Goal: Information Seeking & Learning: Learn about a topic

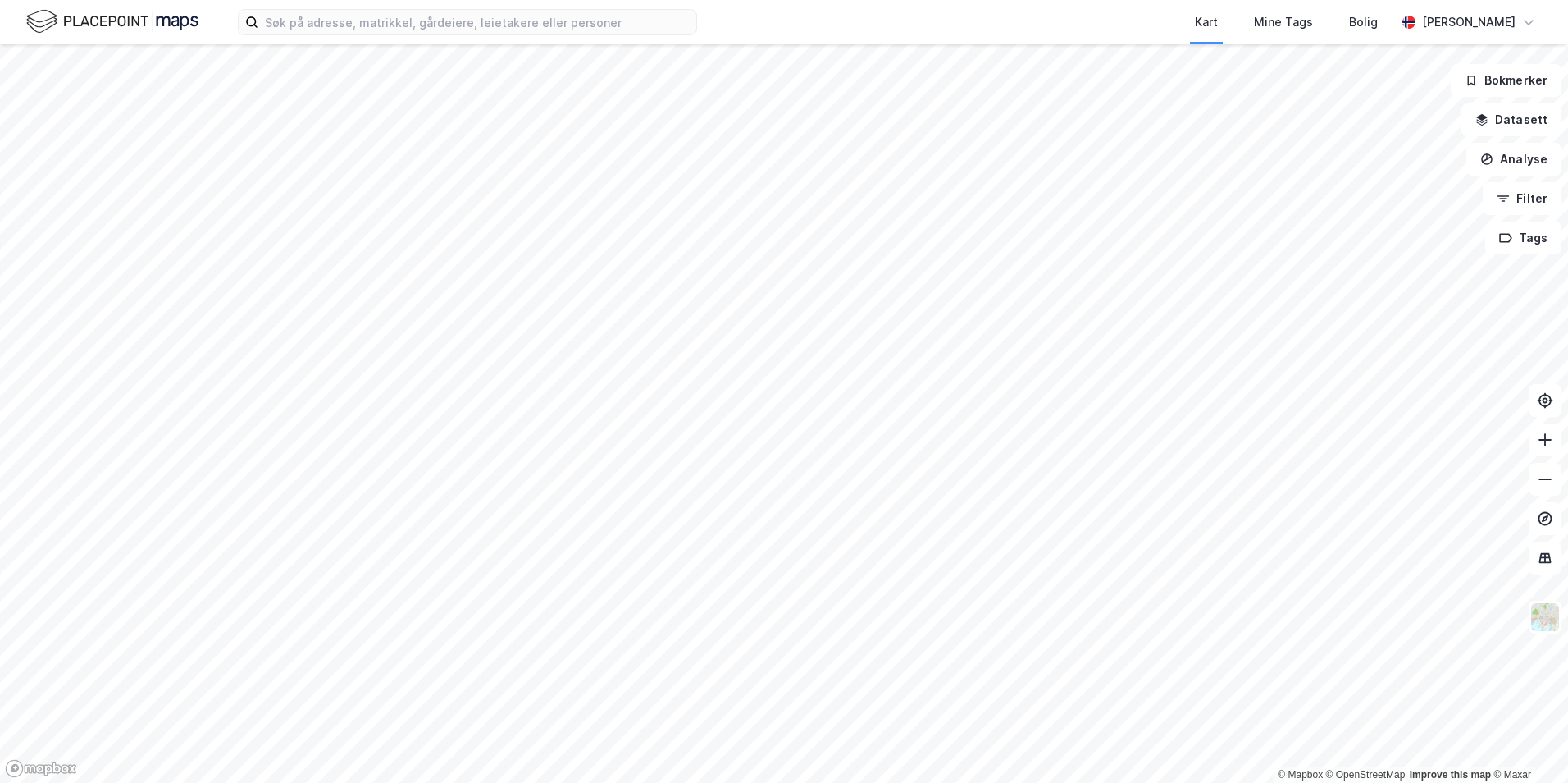
click at [401, 43] on div "Kart Mine Tags [PERSON_NAME]" at bounding box center [784, 22] width 1568 height 44
click at [401, 39] on div "Kart Mine Tags [PERSON_NAME]" at bounding box center [784, 22] width 1568 height 44
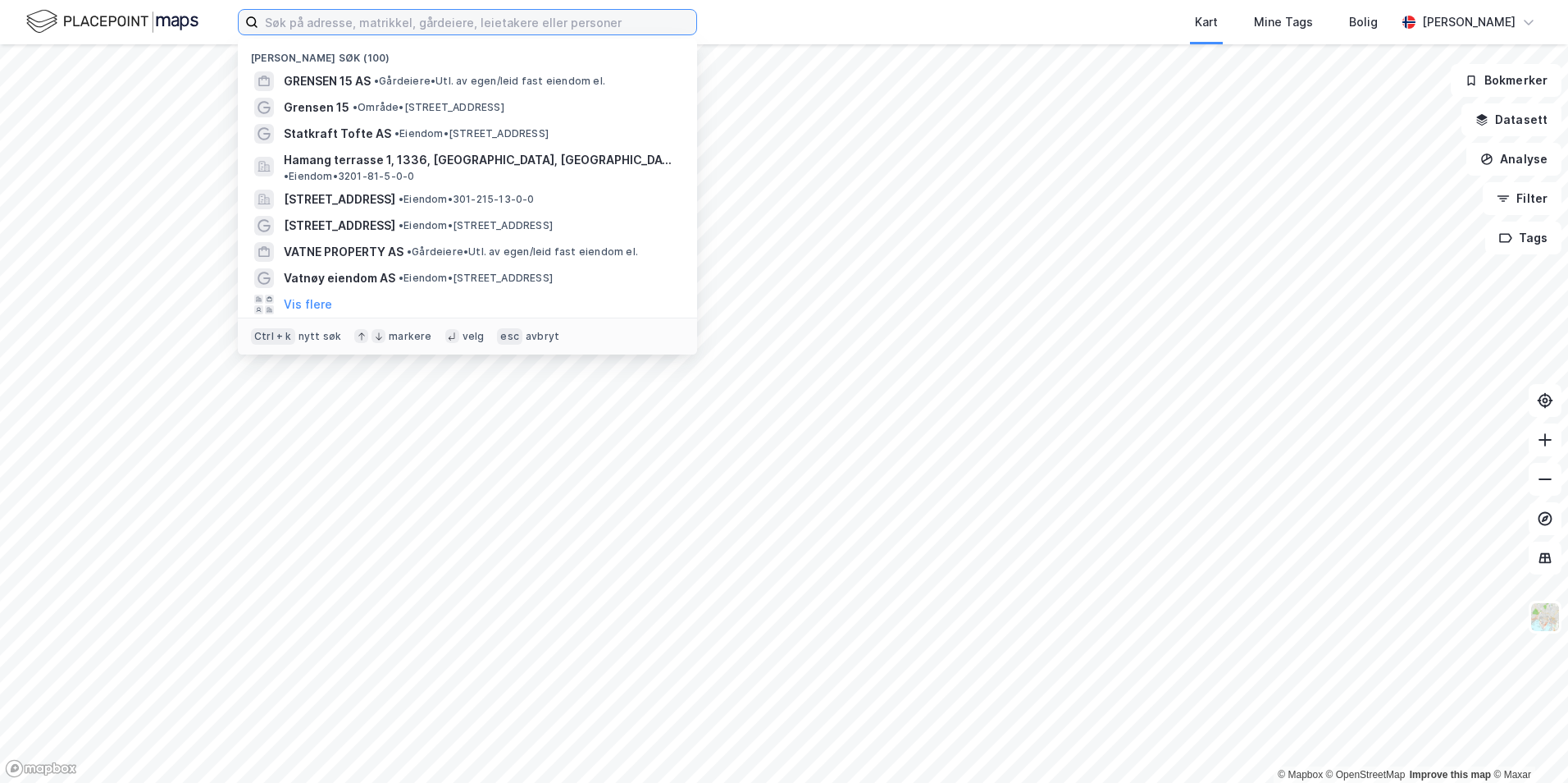
click at [401, 30] on input at bounding box center [477, 22] width 438 height 24
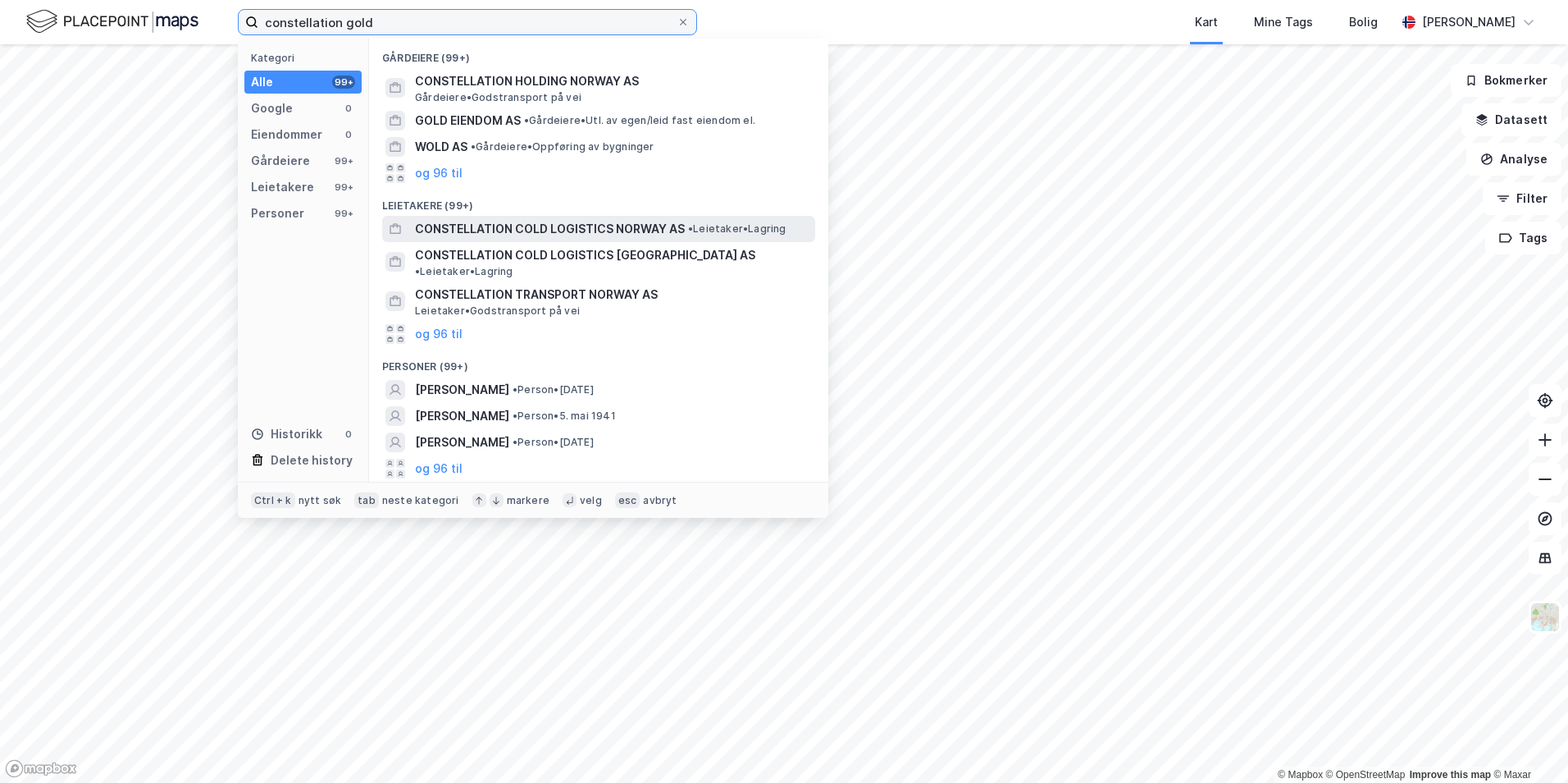
type input "constellation gold"
click at [528, 229] on span "CONSTELLATION COLD LOGISTICS NORWAY AS" at bounding box center [550, 229] width 270 height 20
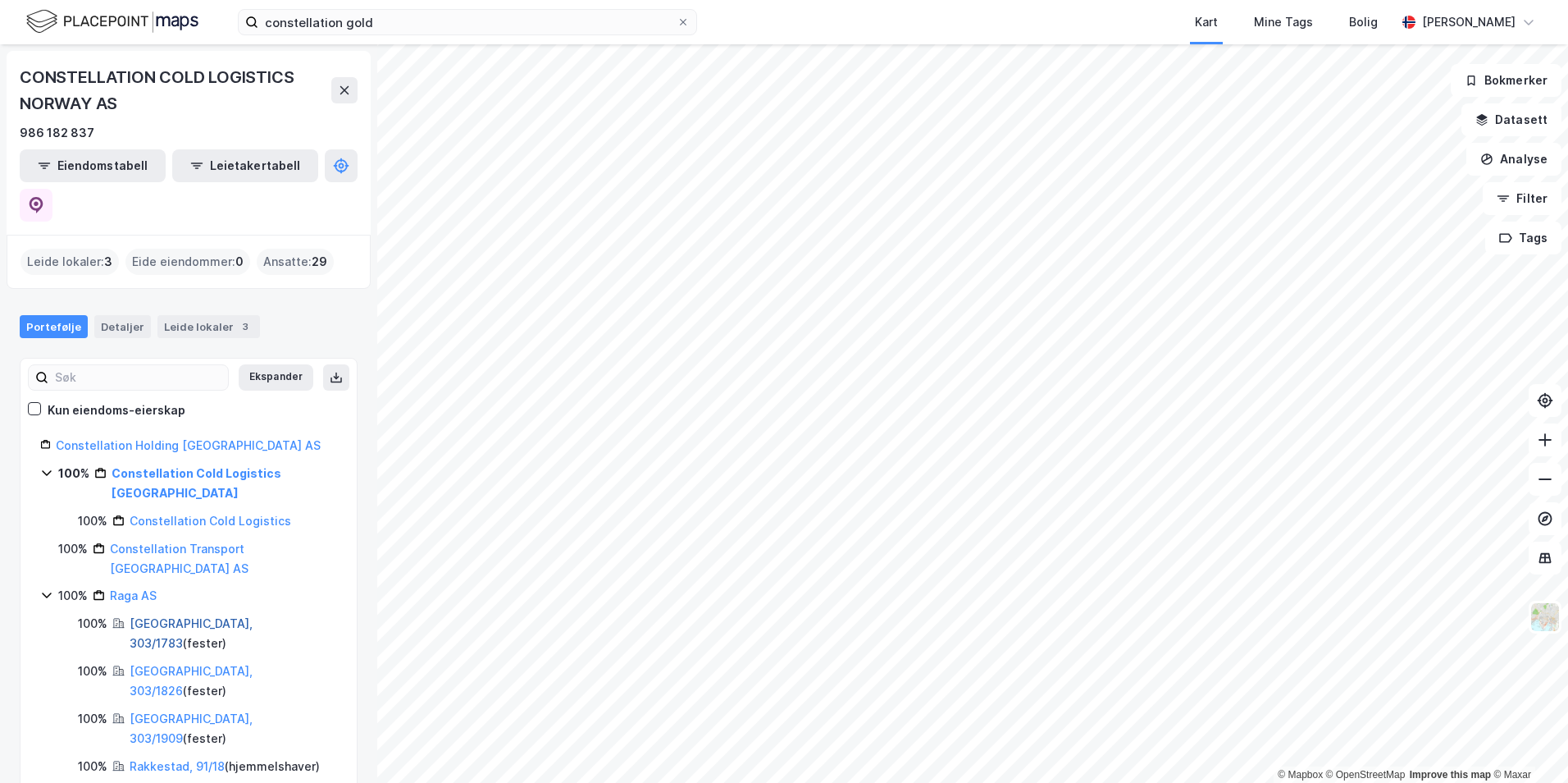
click at [180, 616] on link "[GEOGRAPHIC_DATA], 303/1783" at bounding box center [191, 632] width 123 height 34
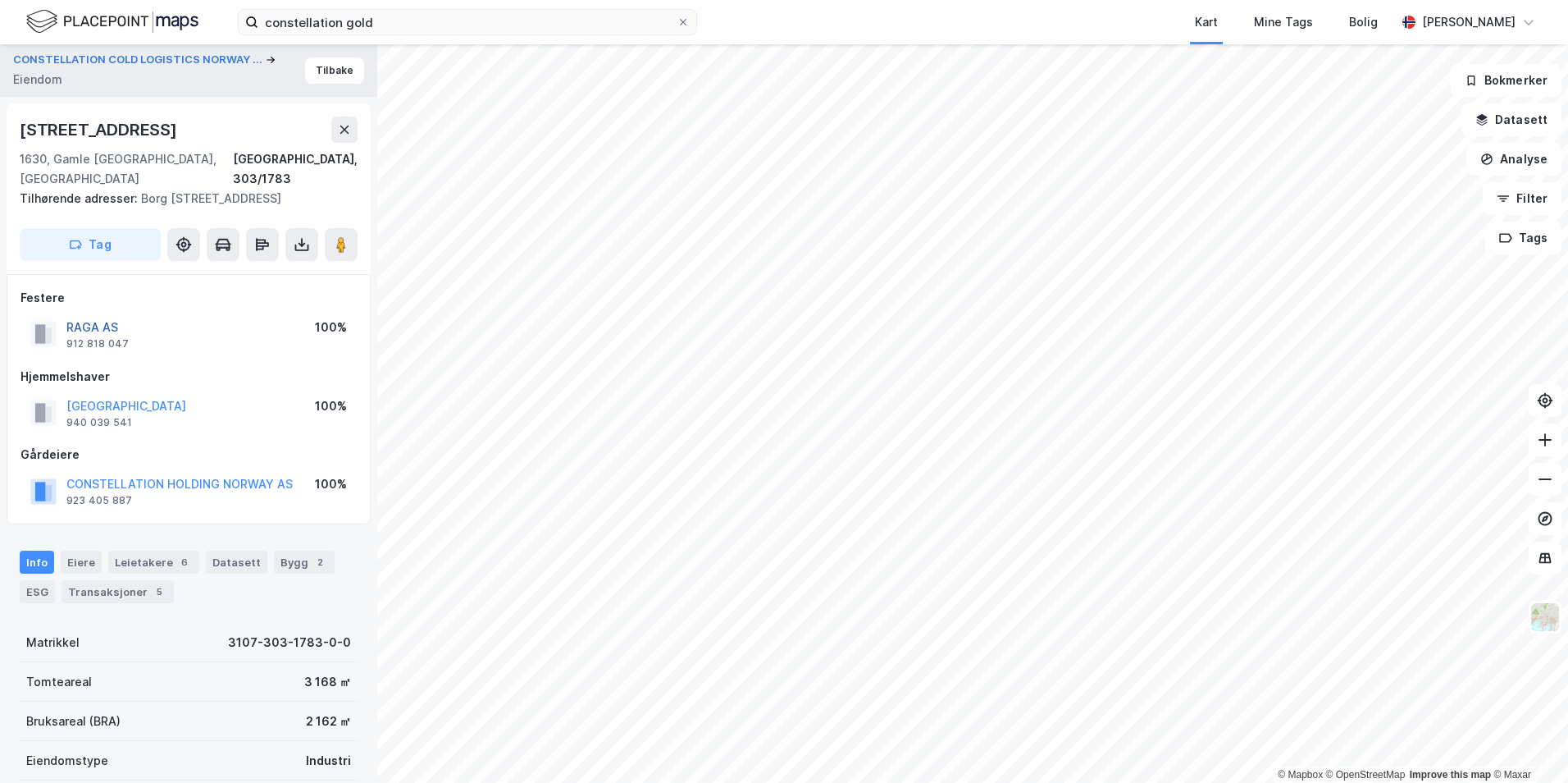
click at [0, 0] on button "RAGA AS" at bounding box center [0, 0] width 0 height 0
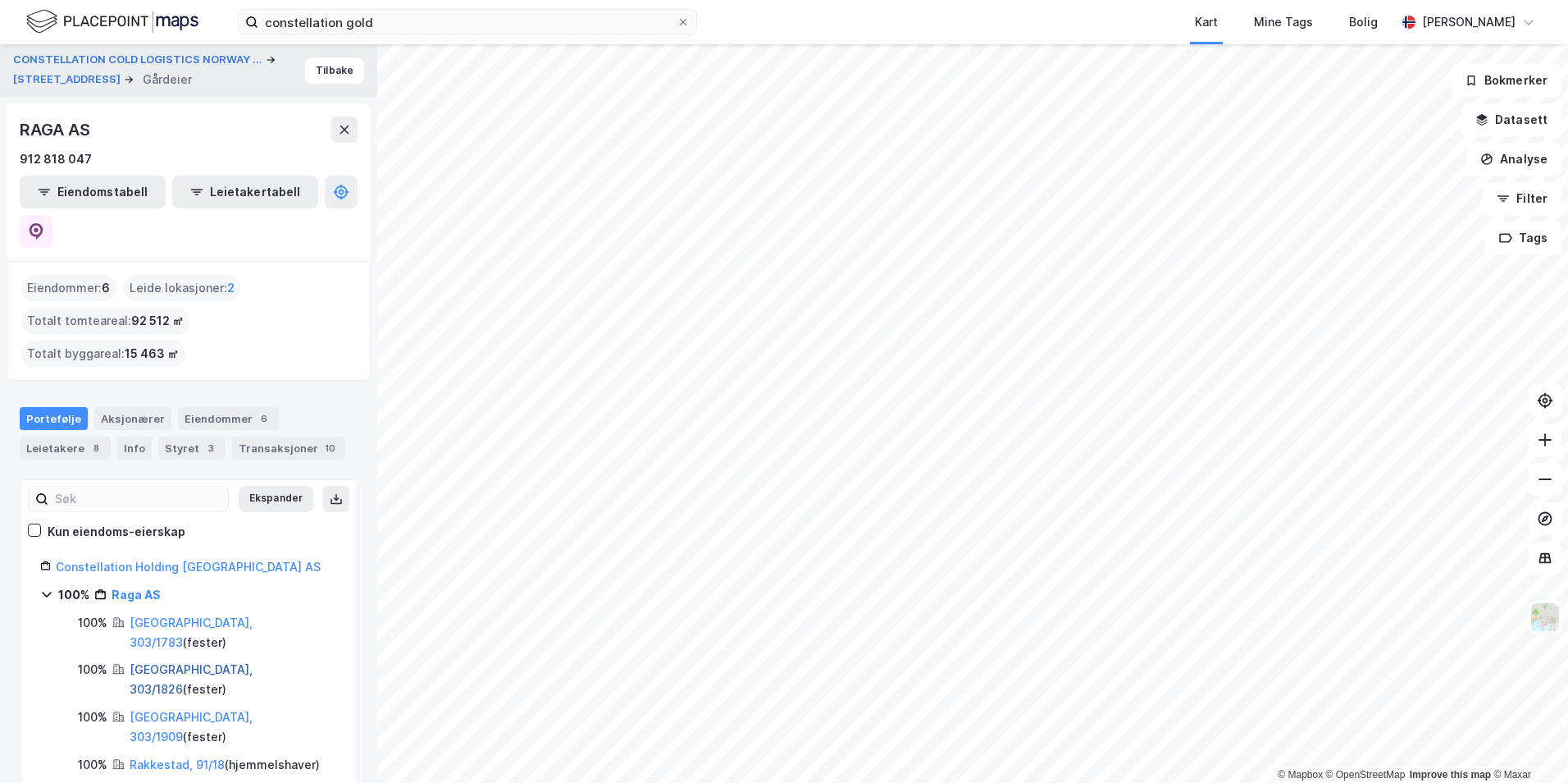
click at [183, 662] on link "[GEOGRAPHIC_DATA], 303/1826" at bounding box center [191, 679] width 123 height 34
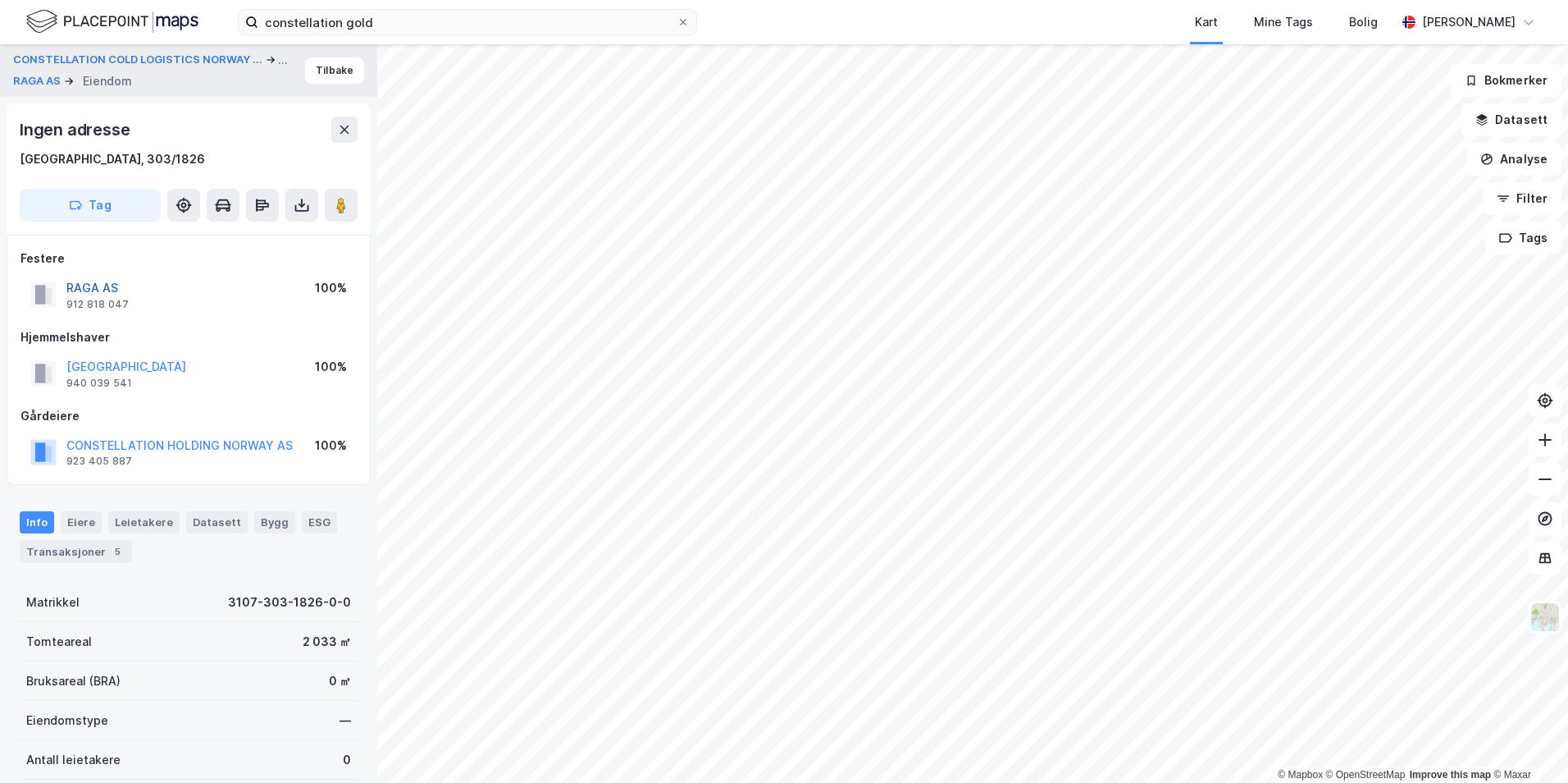
click at [0, 0] on button "RAGA AS" at bounding box center [0, 0] width 0 height 0
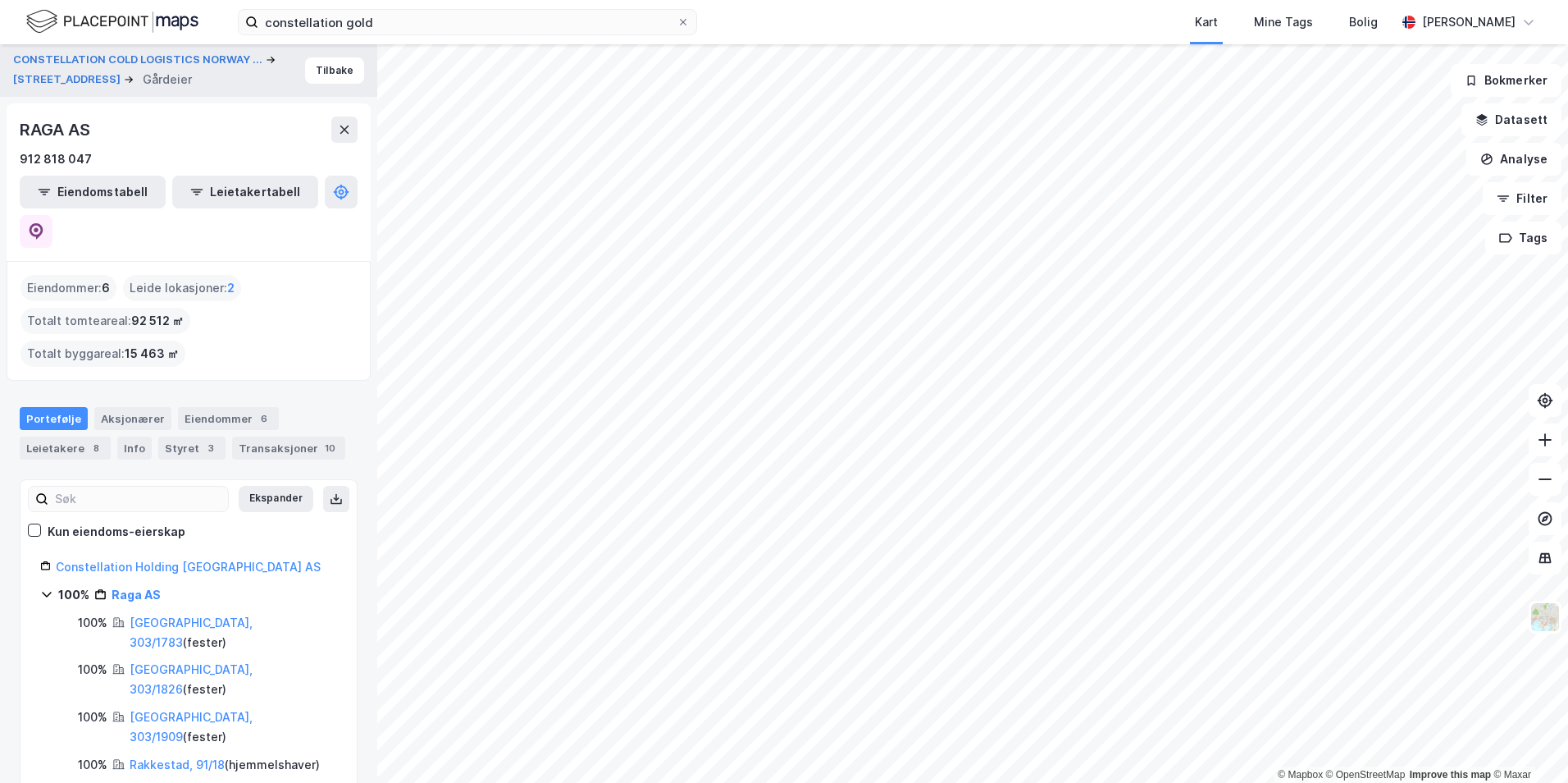
click at [825, 782] on html "constellation gold Kart Mine Tags Bolig [PERSON_NAME] © Mapbox © OpenStreetMap …" at bounding box center [784, 391] width 1568 height 783
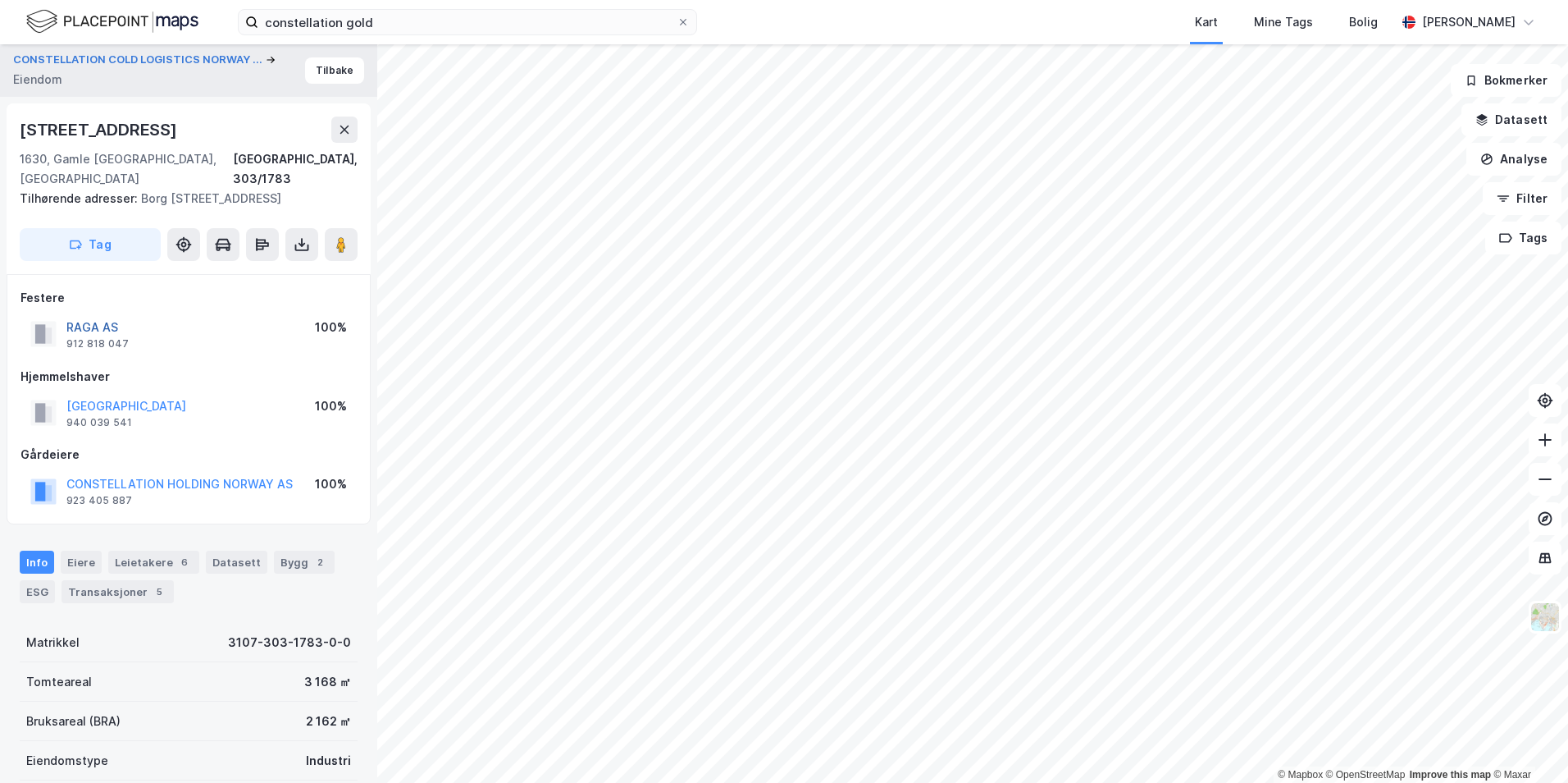
click at [0, 0] on button "RAGA AS" at bounding box center [0, 0] width 0 height 0
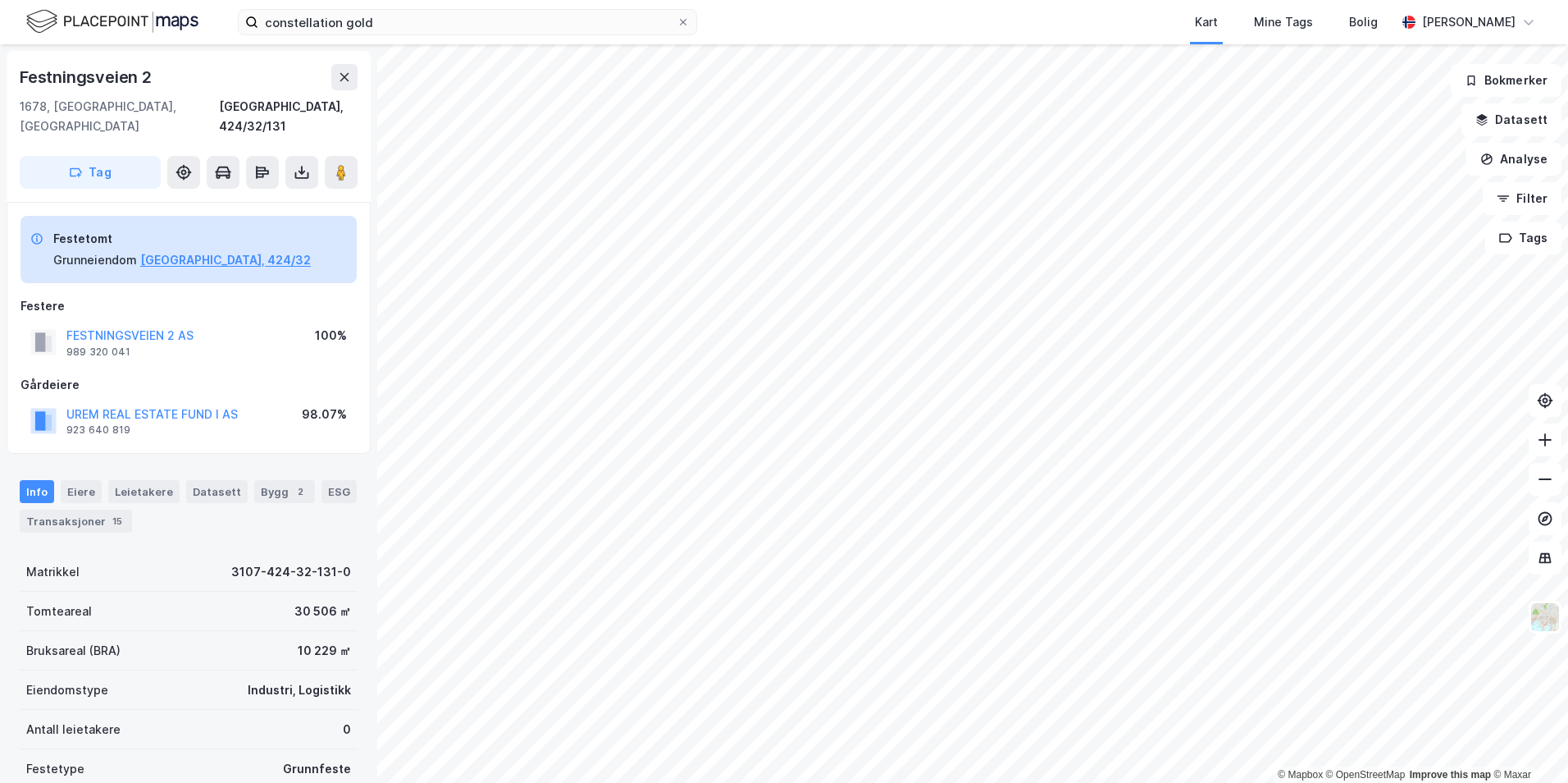
click at [504, 782] on html "constellation gold Kart Mine Tags Bolig [PERSON_NAME] © Mapbox © OpenStreetMap …" at bounding box center [784, 391] width 1568 height 783
click at [0, 0] on button "UREM REAL ESTATE FUND I AS" at bounding box center [0, 0] width 0 height 0
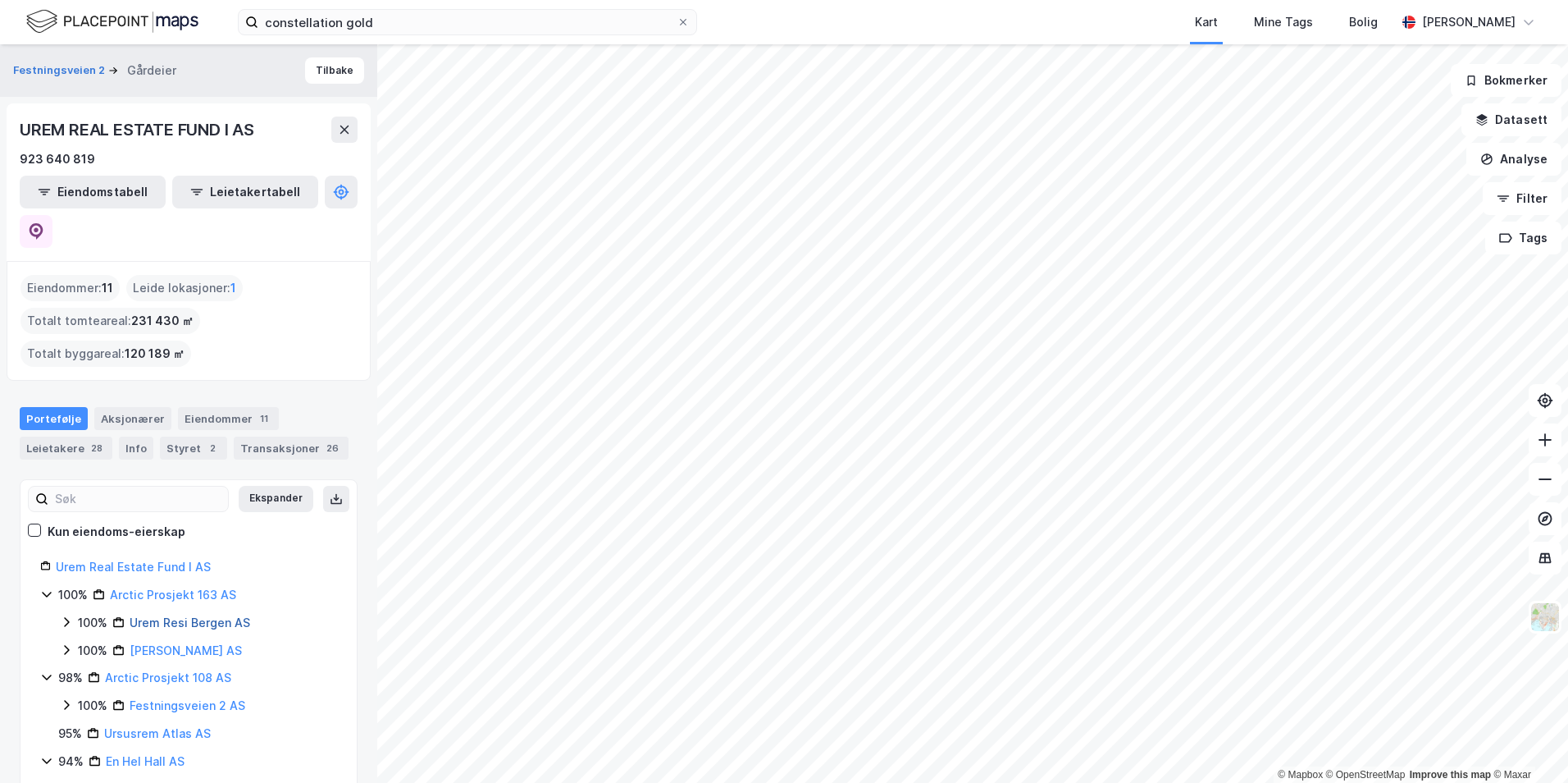
scroll to position [73, 0]
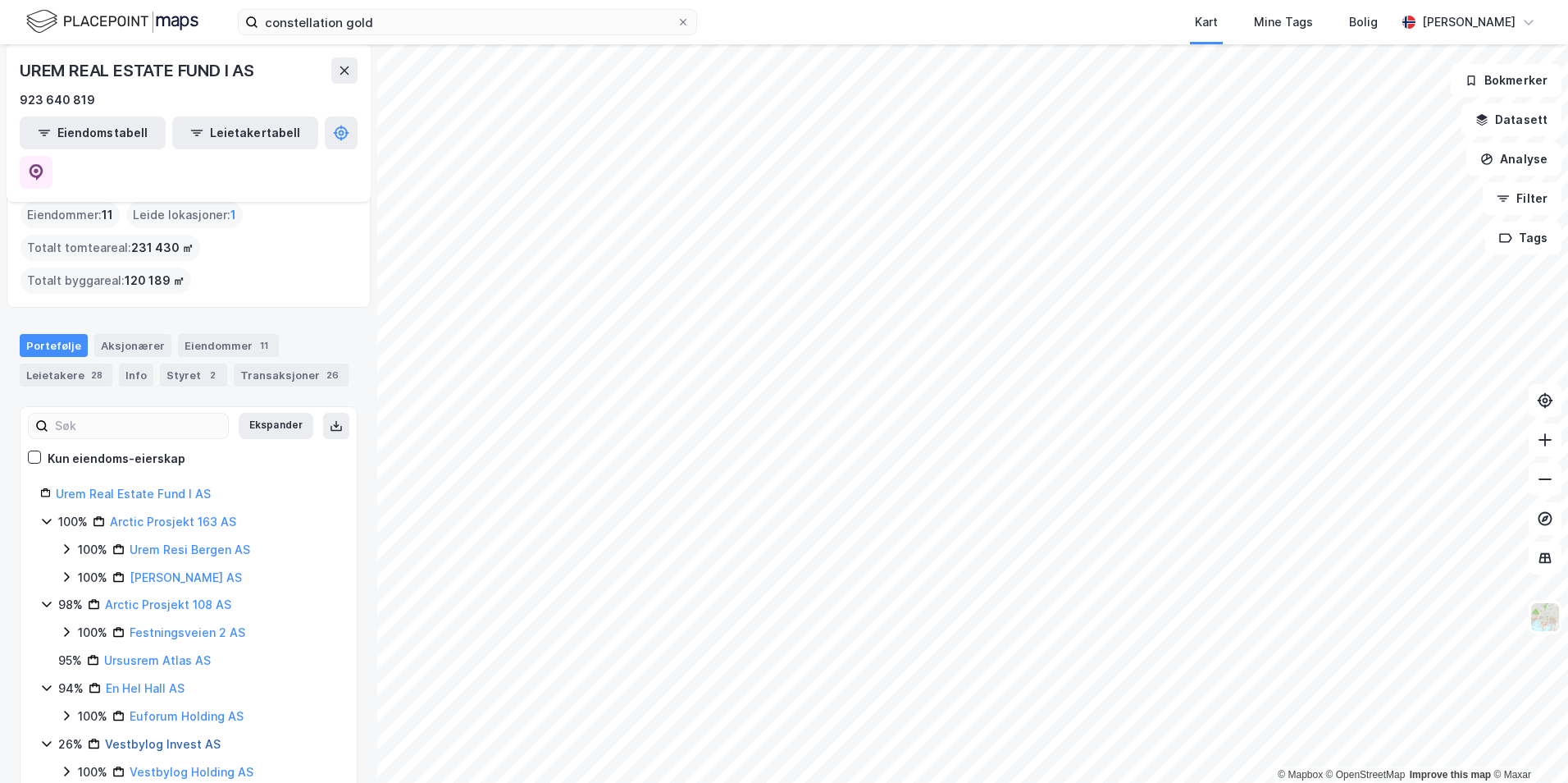
click at [157, 737] on link "Vestbylog Invest AS" at bounding box center [163, 743] width 116 height 14
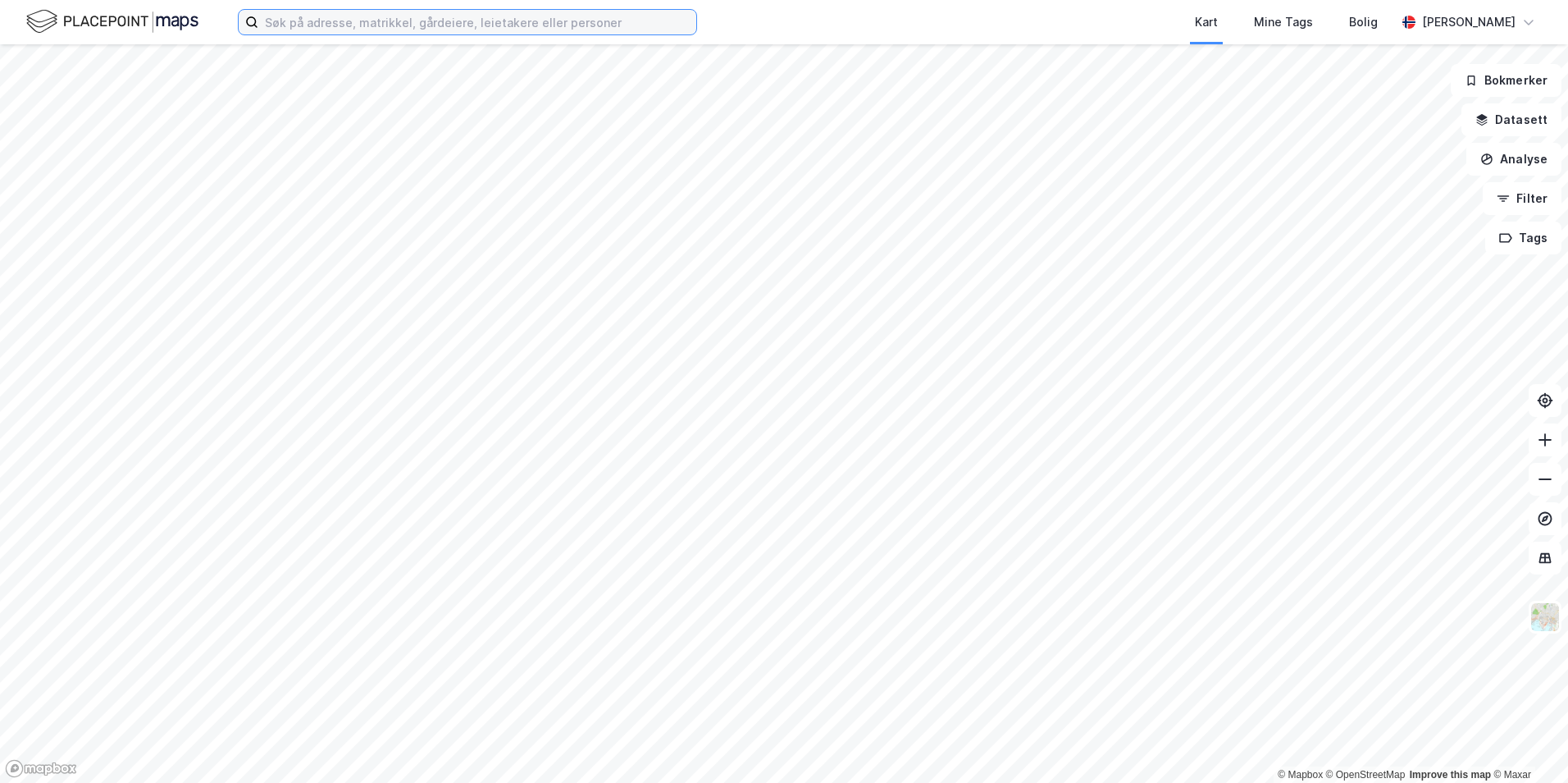
click at [395, 24] on input at bounding box center [477, 22] width 438 height 24
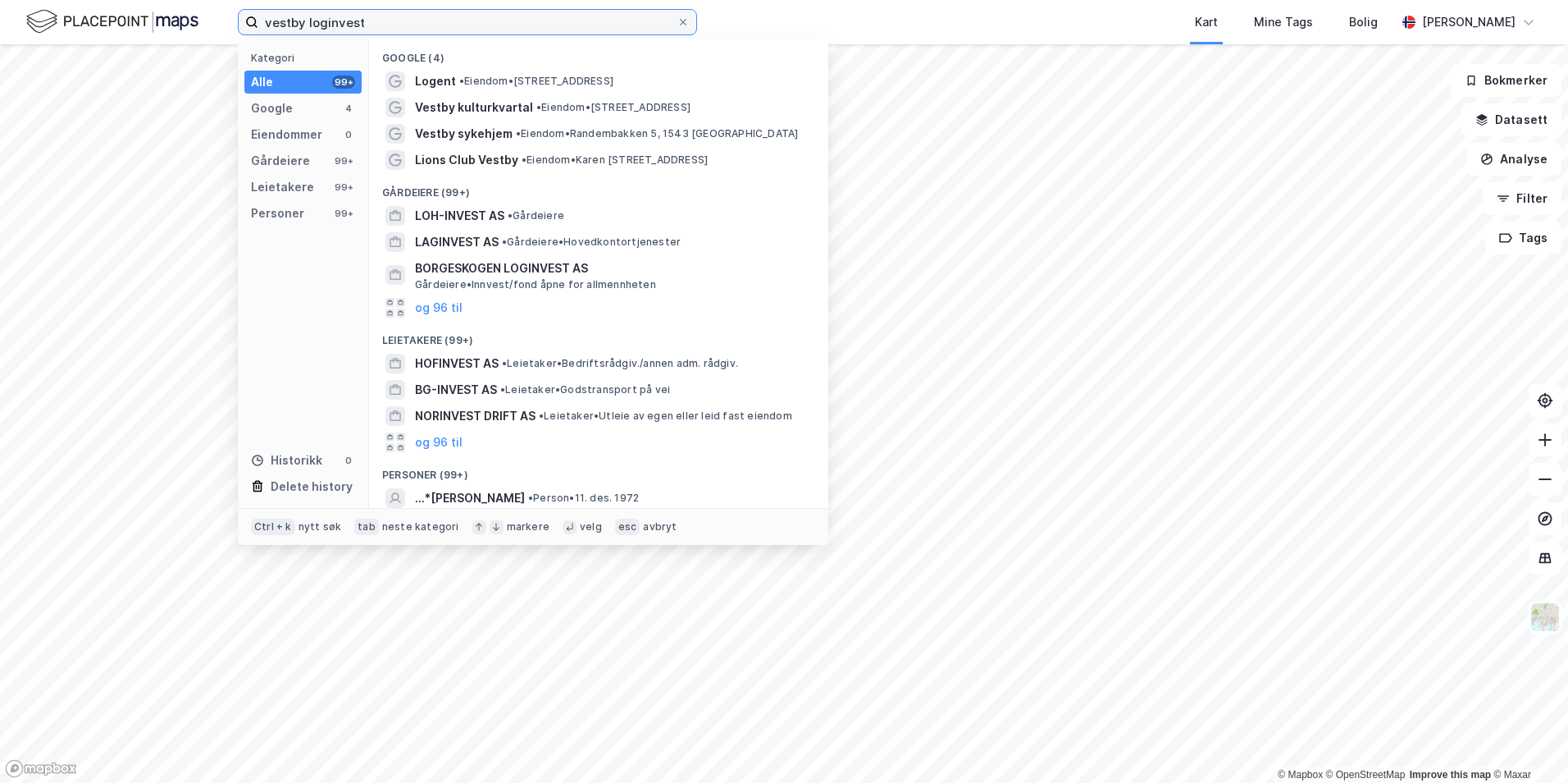
click at [324, 22] on input "vestby loginvest" at bounding box center [467, 22] width 418 height 24
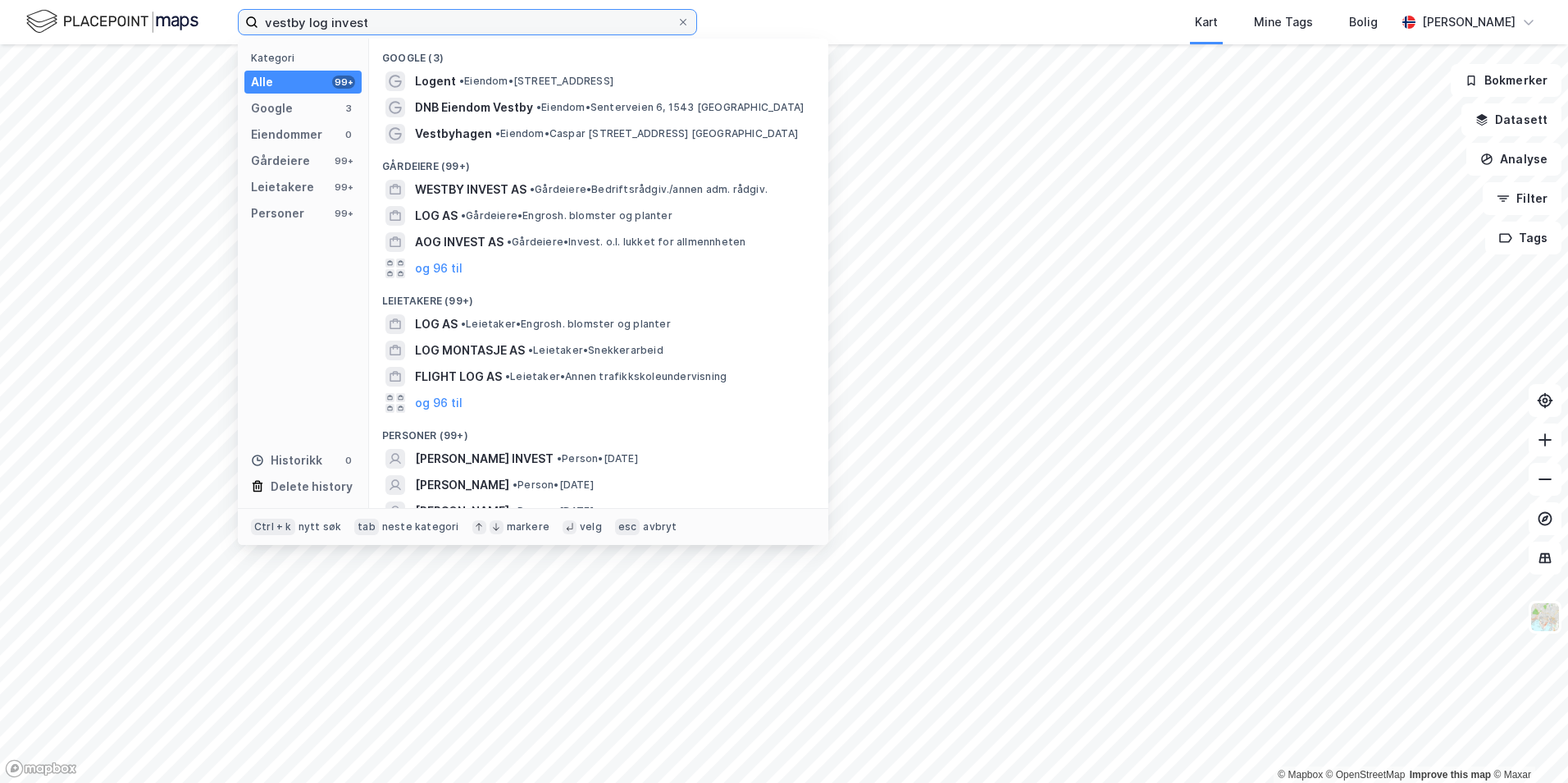
drag, startPoint x: 396, startPoint y: 27, endPoint x: 309, endPoint y: 30, distance: 87.1
click at [309, 30] on input "vestby log invest" at bounding box center [467, 22] width 418 height 24
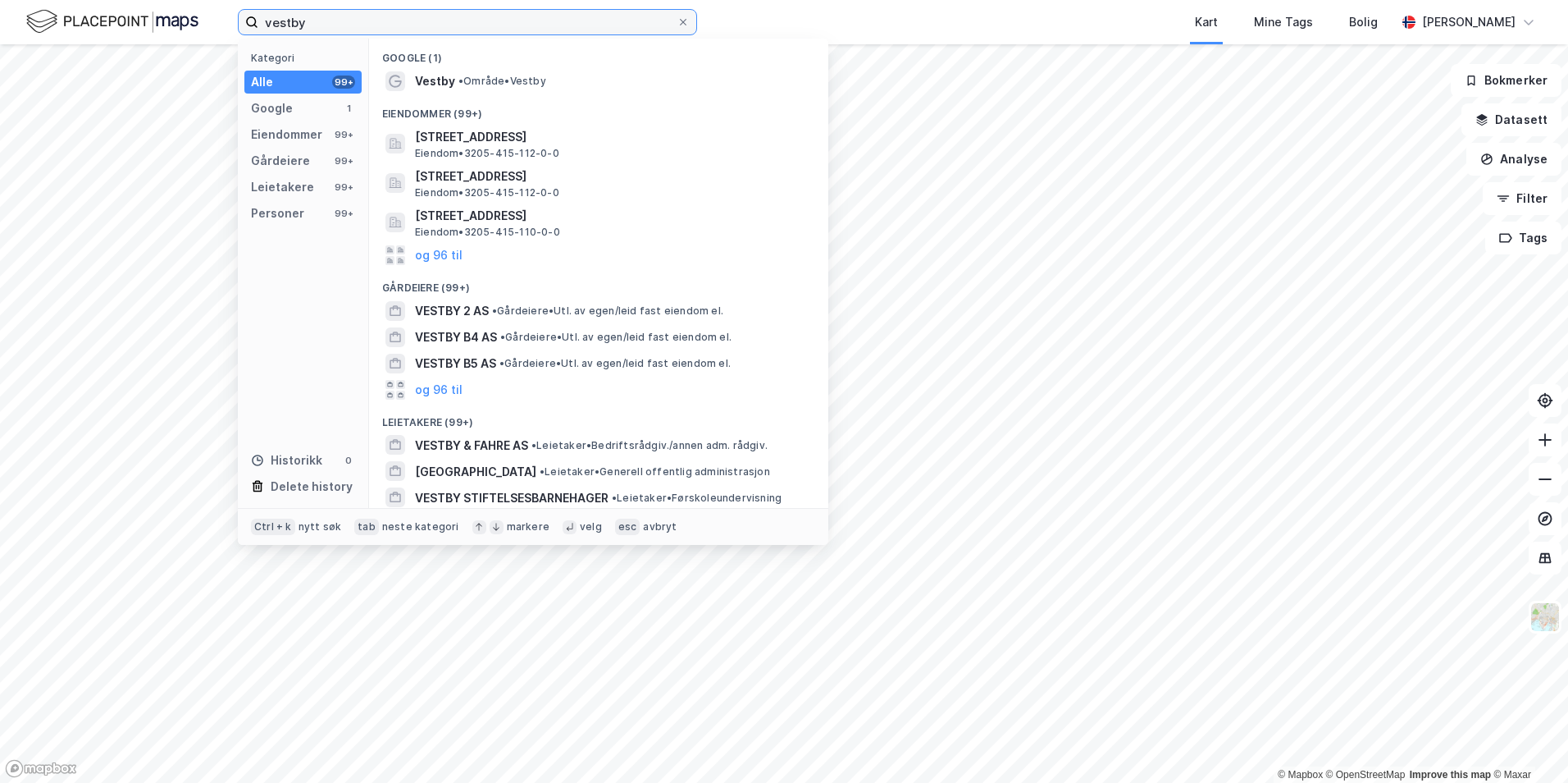
type input "vestby"
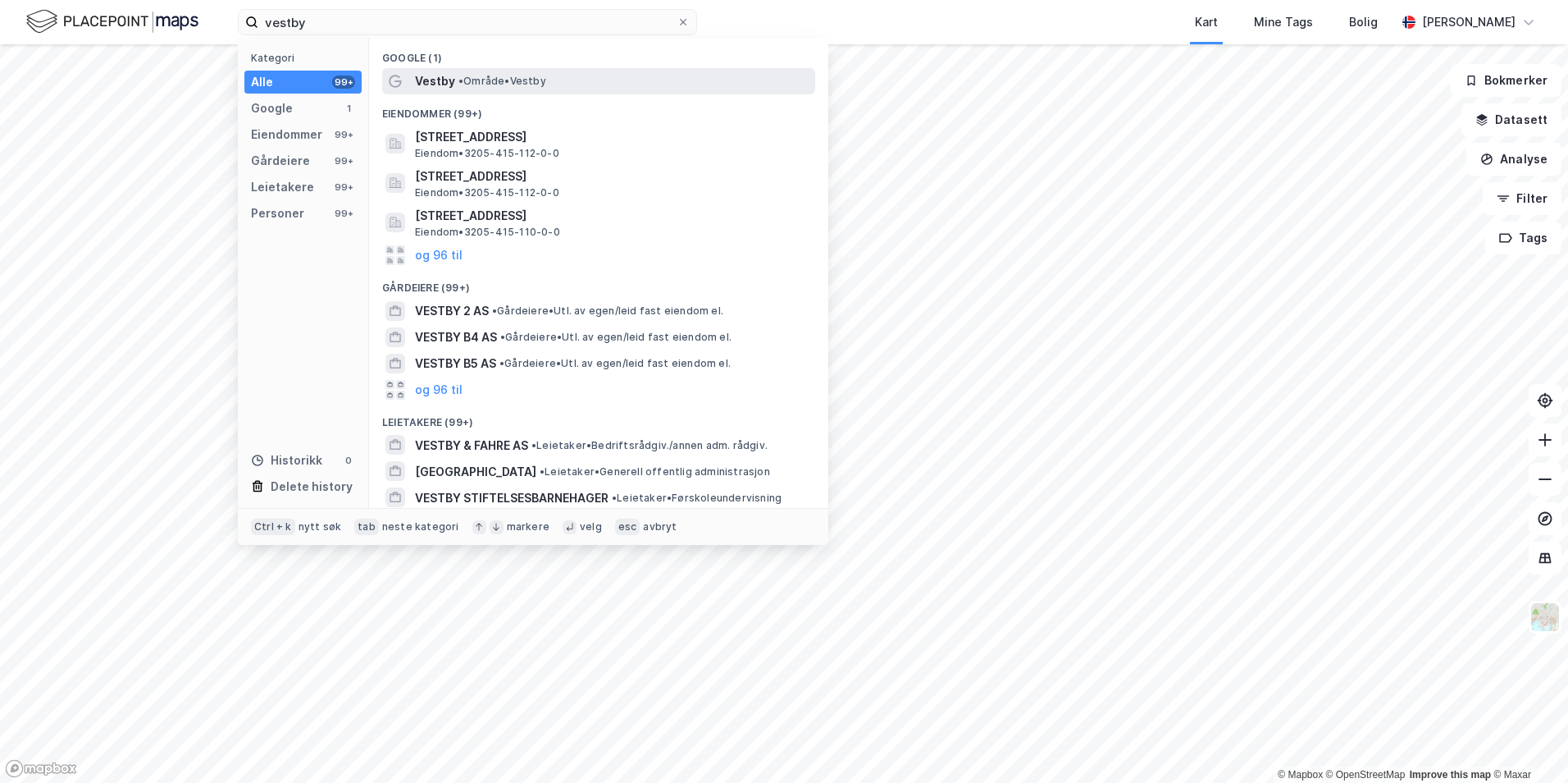
click at [487, 87] on span "• Område • Vestby" at bounding box center [502, 81] width 88 height 13
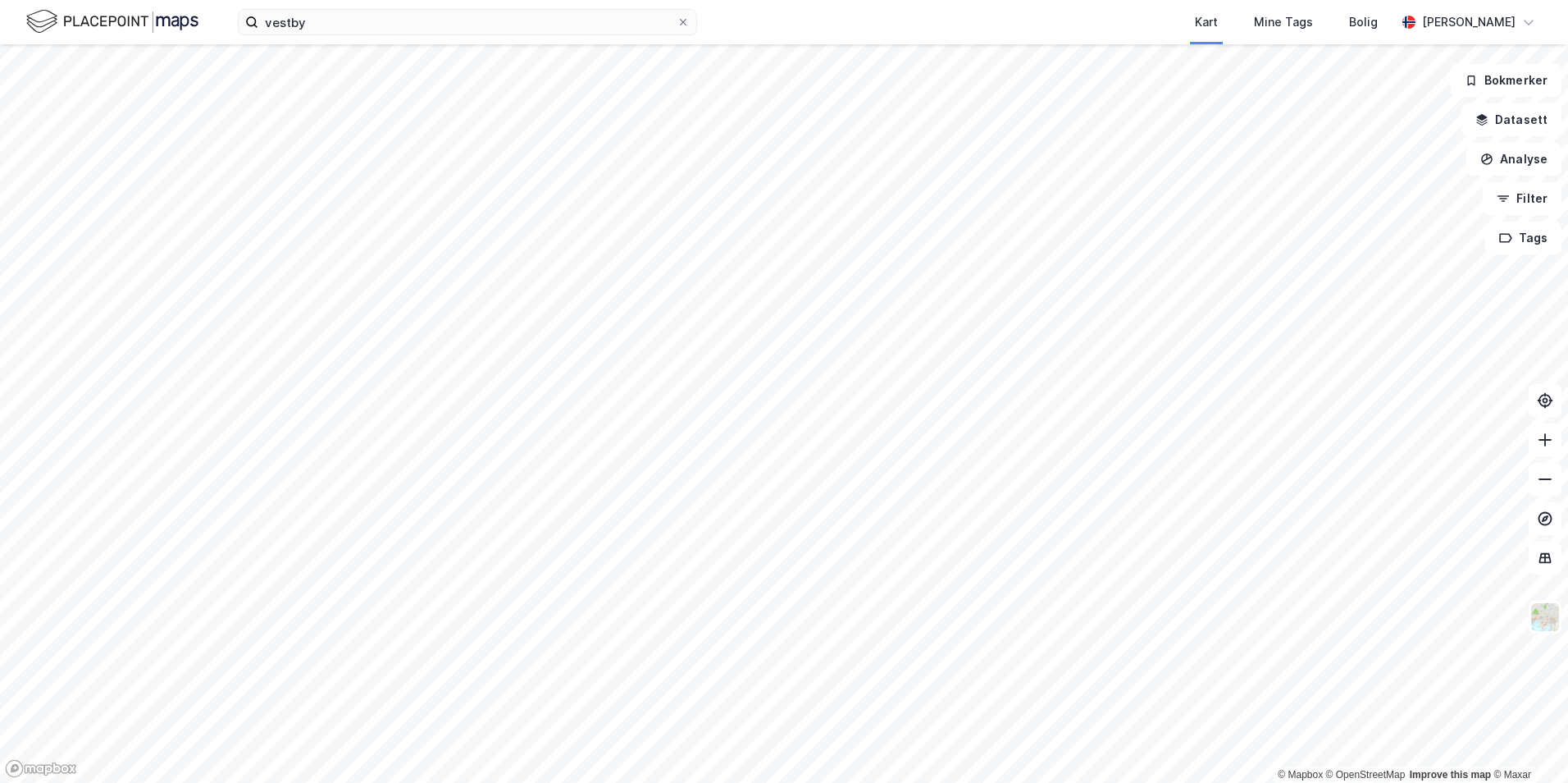
click at [356, 41] on div "vestby Kart Mine Tags Bolig Petter Falck" at bounding box center [784, 22] width 1568 height 44
click at [349, 24] on input "vestby" at bounding box center [467, 22] width 418 height 24
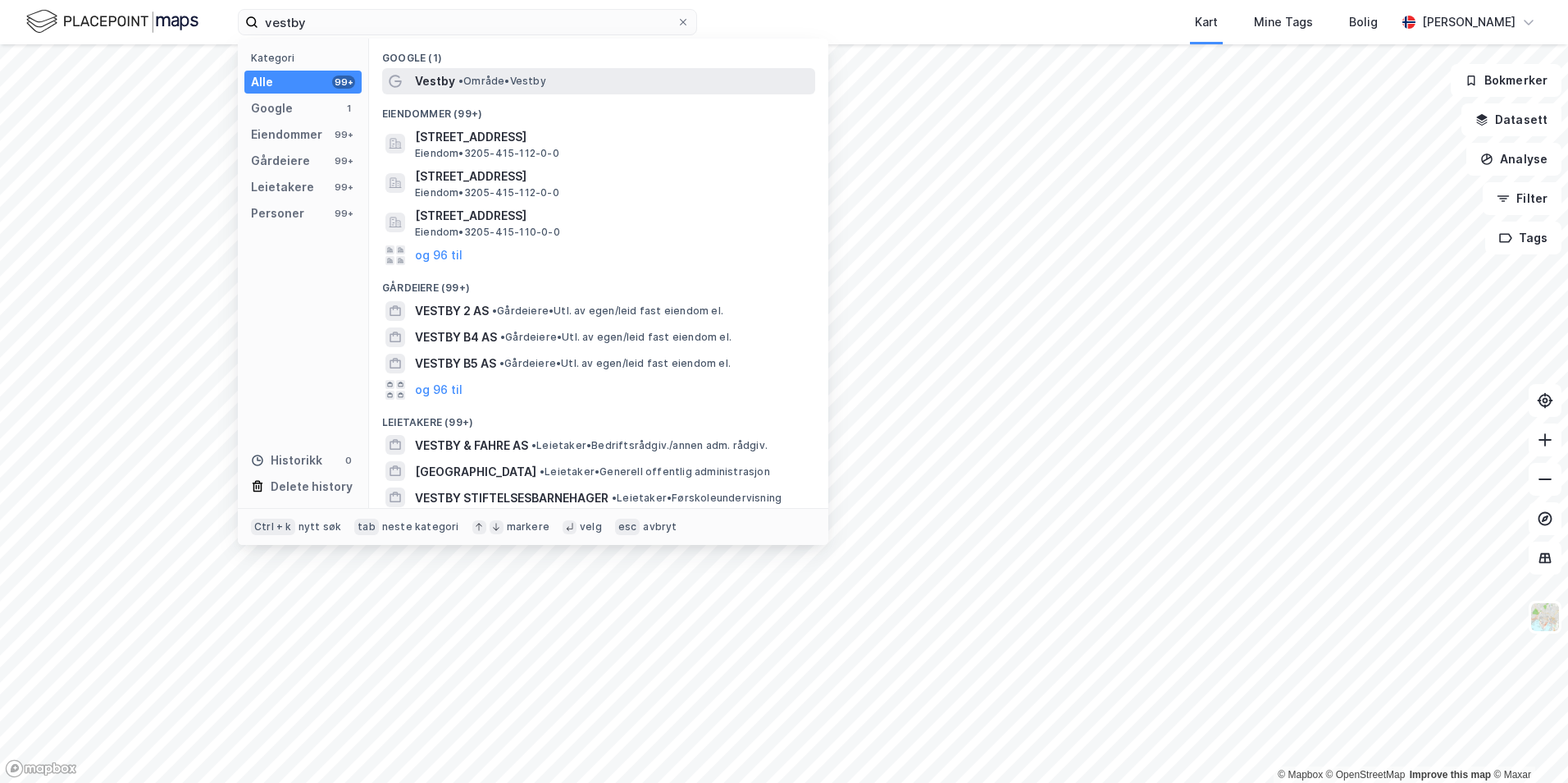
click at [443, 73] on span "Vestby" at bounding box center [435, 82] width 40 height 20
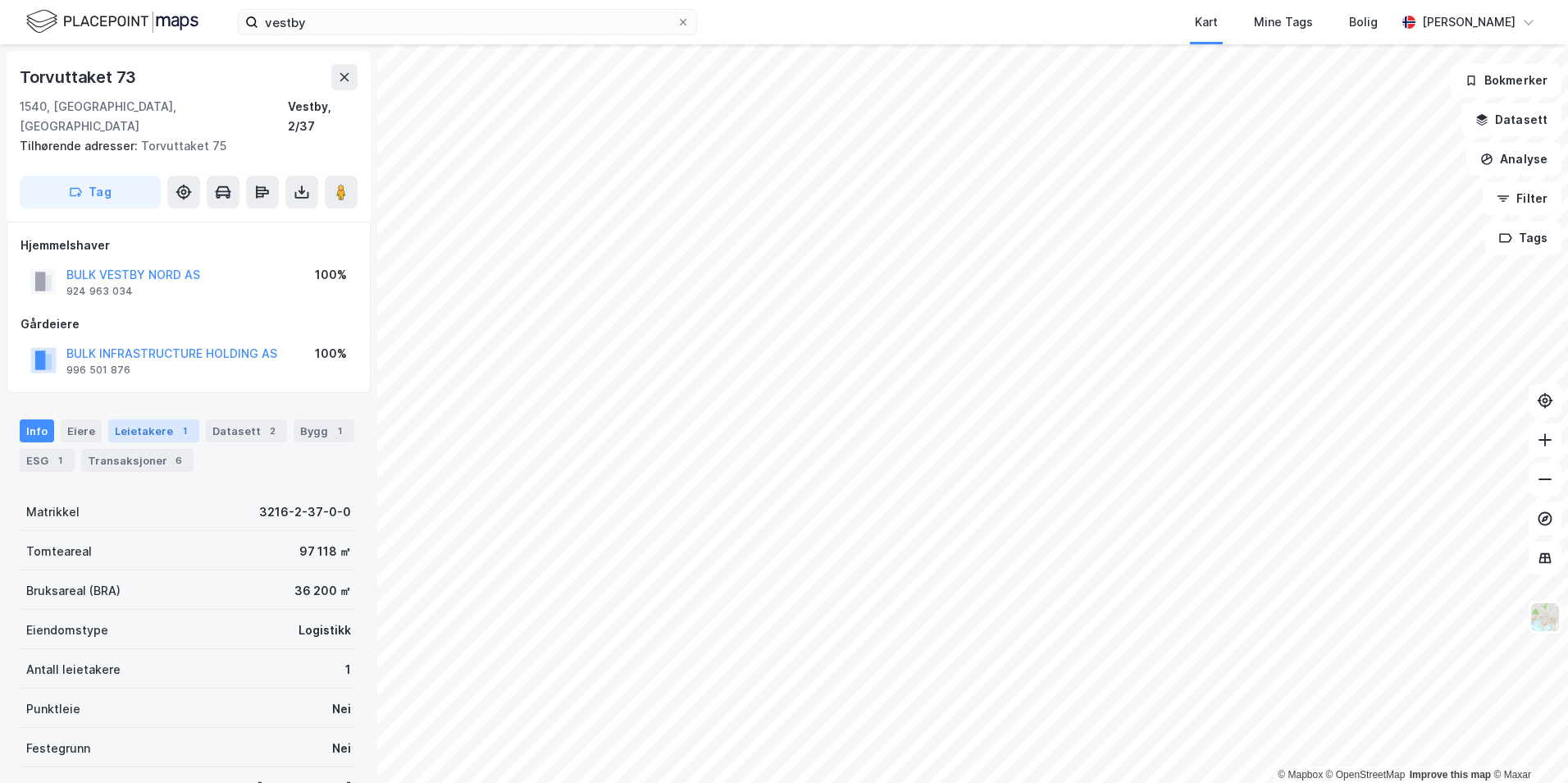
click at [133, 419] on div "Leietakere 1" at bounding box center [153, 430] width 91 height 23
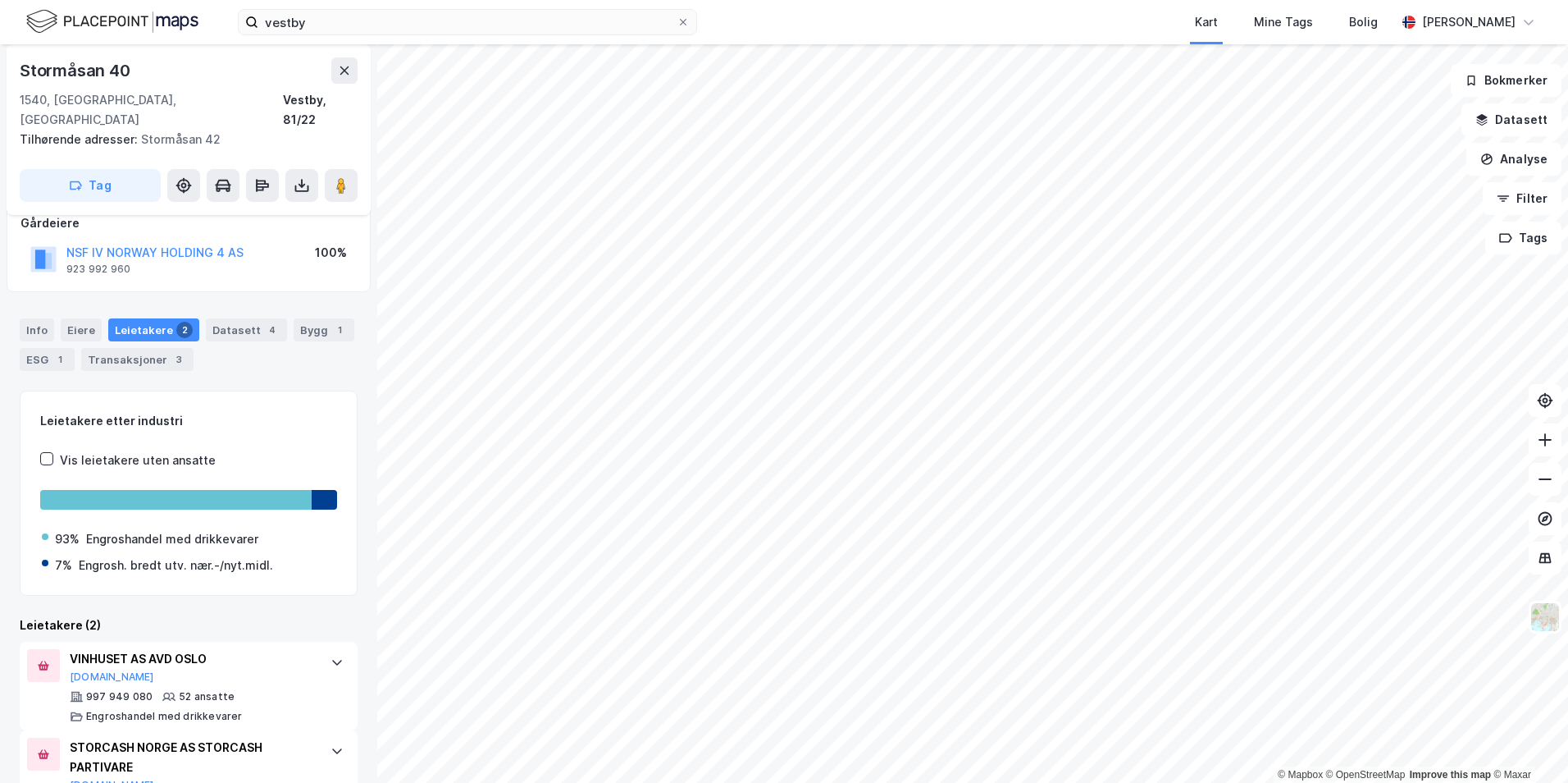
scroll to position [157, 0]
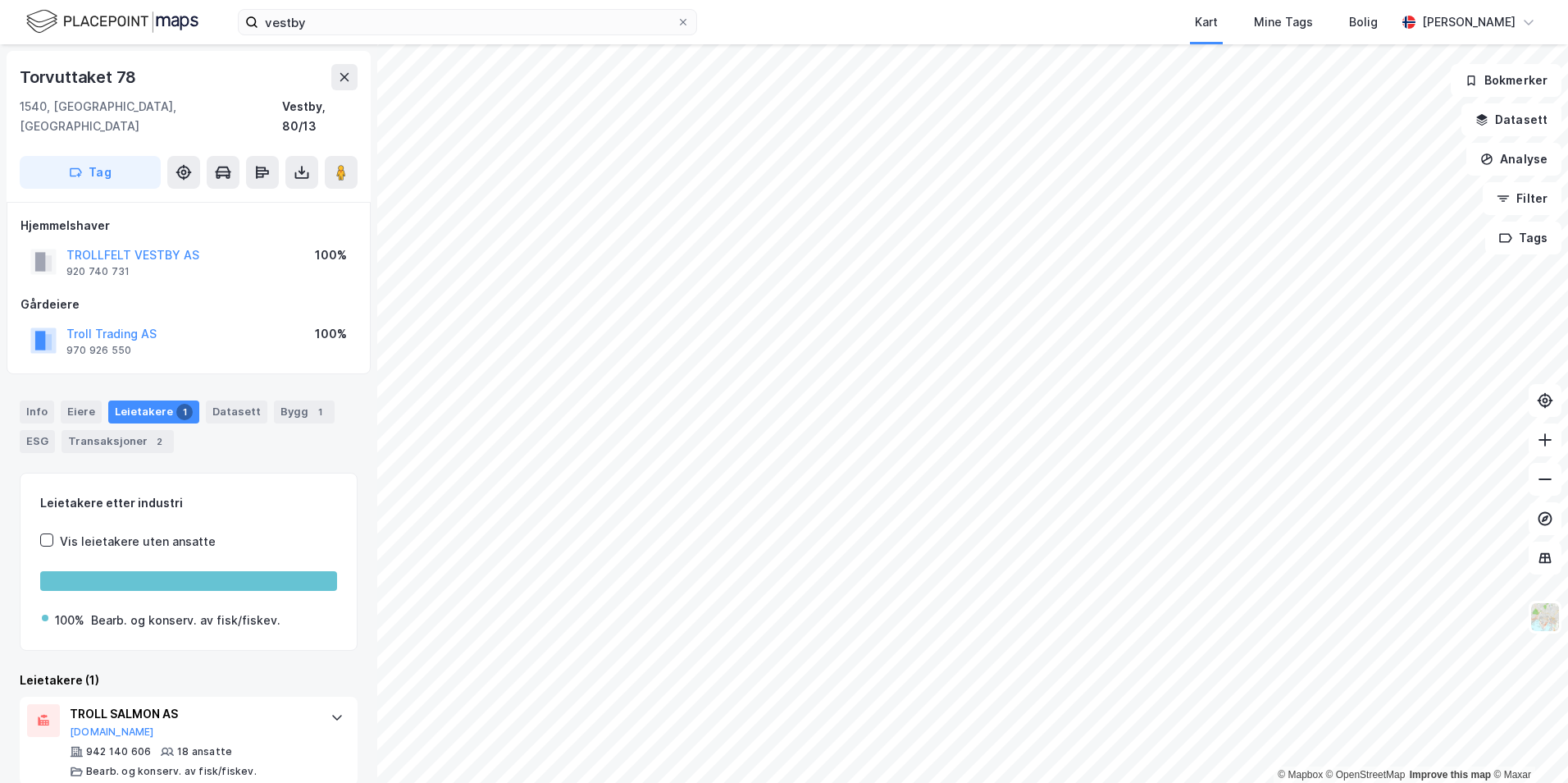
click at [643, 782] on html "vestby Kart Mine Tags Bolig Petter Falck © Mapbox © OpenStreetMap Improve this …" at bounding box center [784, 391] width 1568 height 783
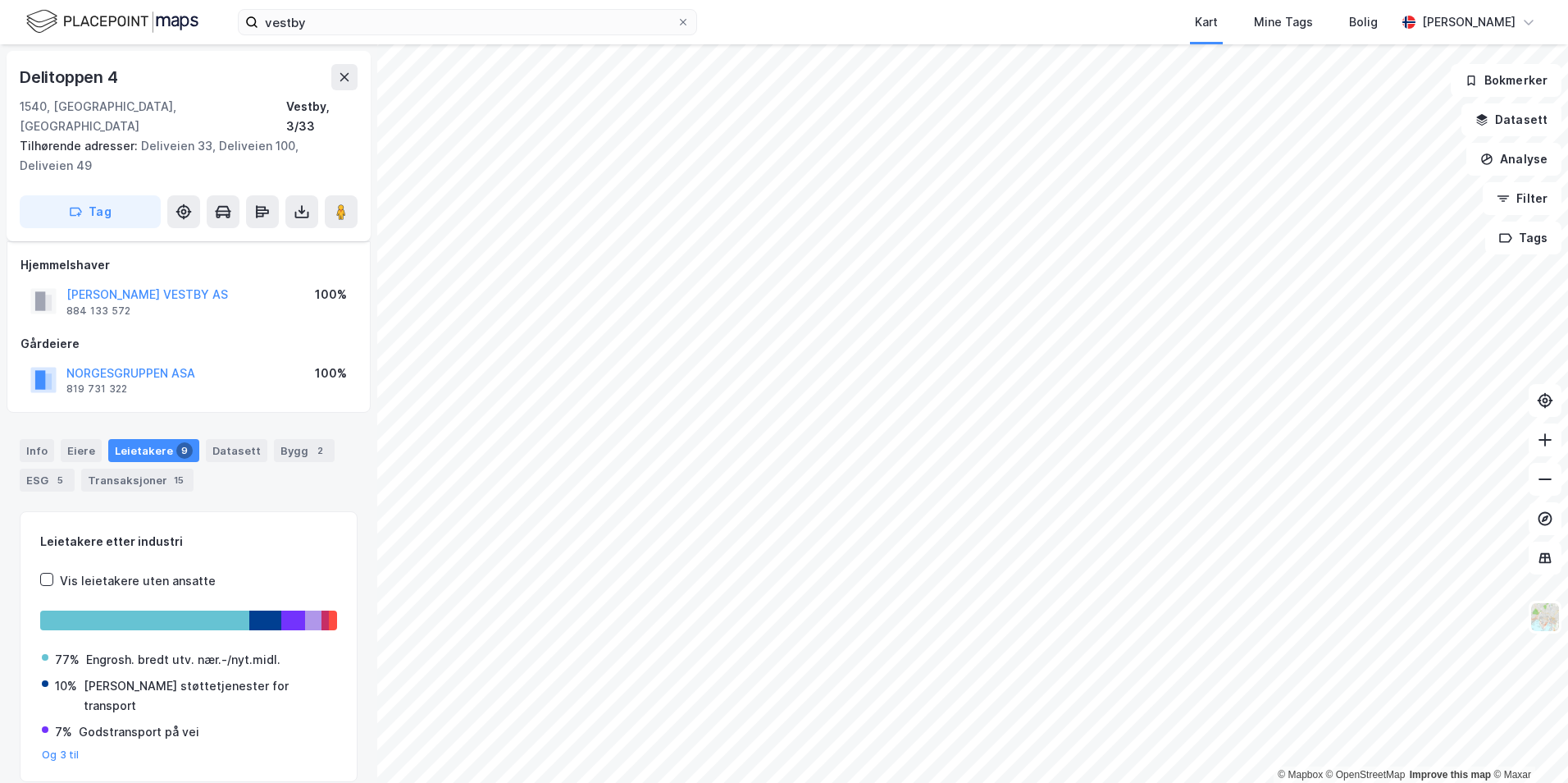
scroll to position [25, 0]
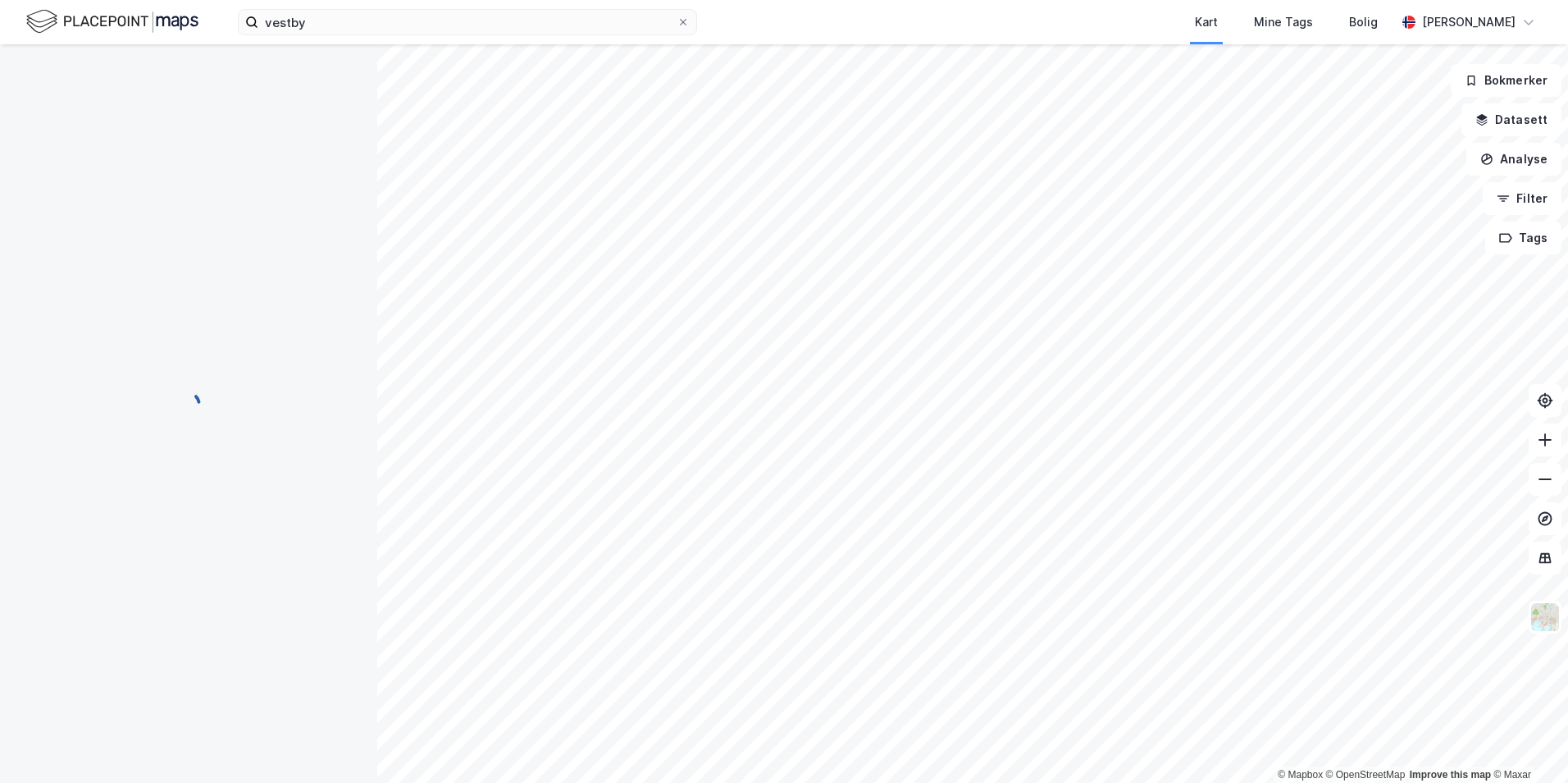
scroll to position [25, 0]
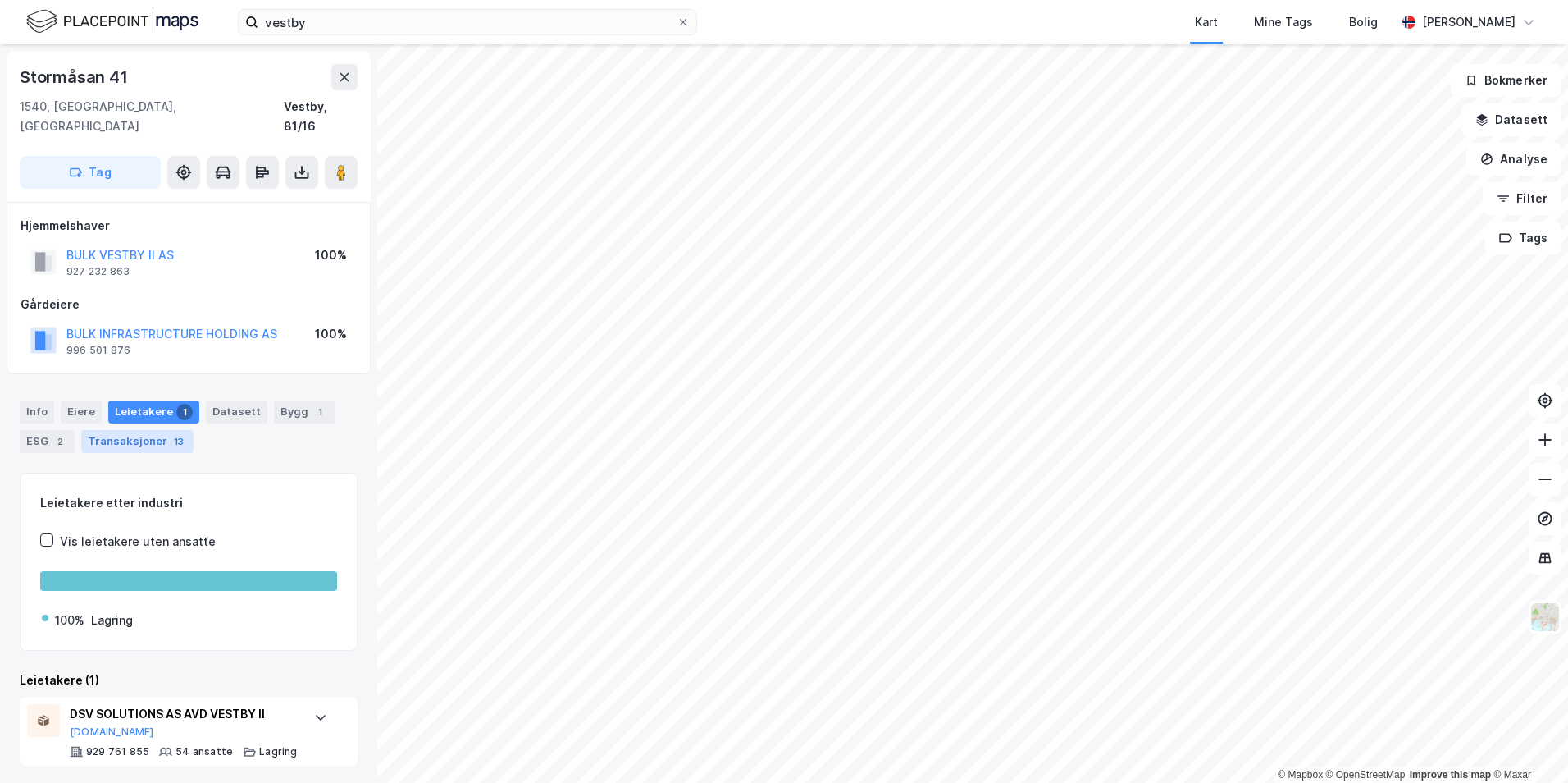
click at [156, 430] on div "Transaksjoner 13" at bounding box center [138, 441] width 112 height 23
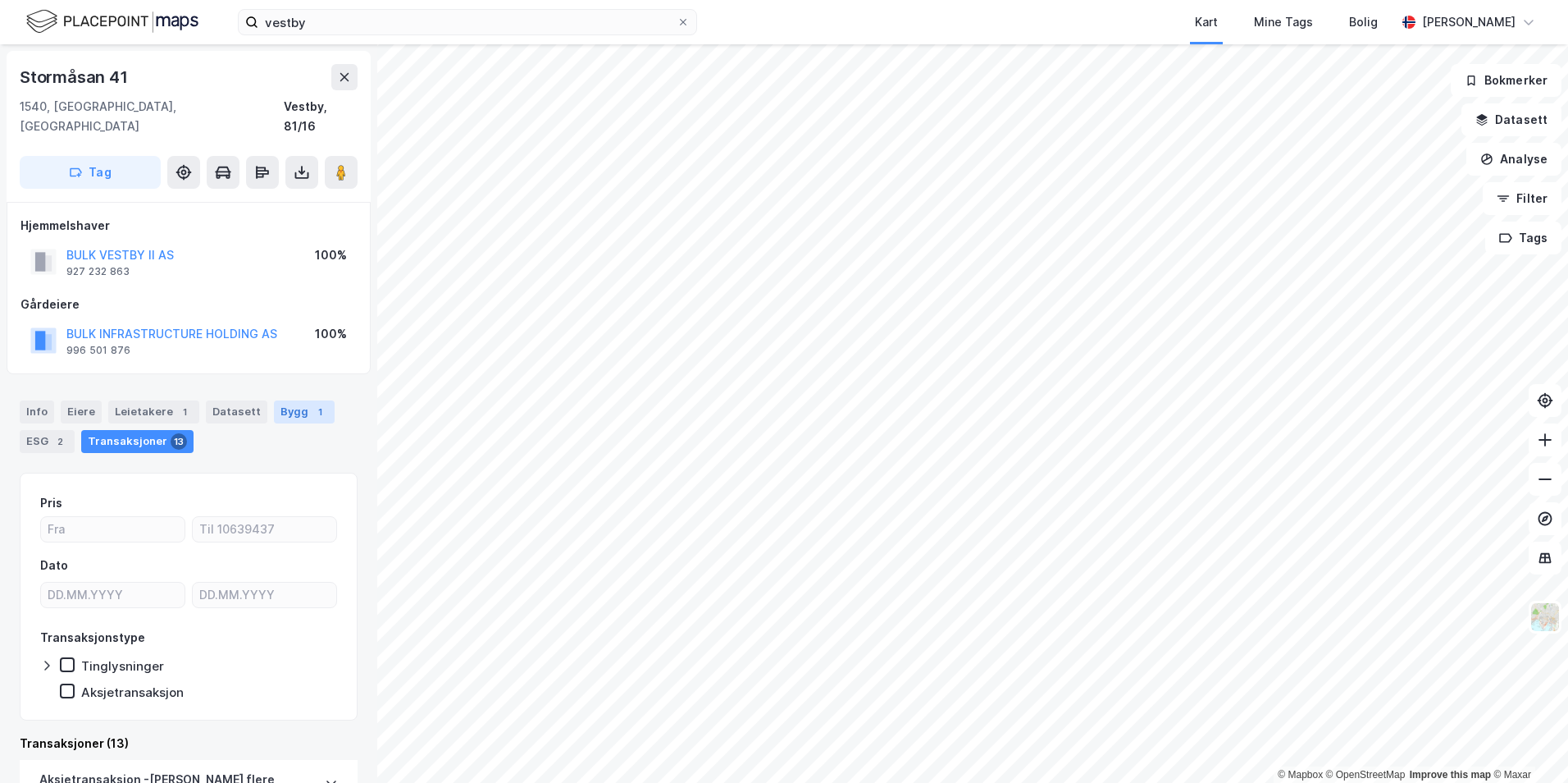
click at [312, 404] on div "1" at bounding box center [320, 412] width 16 height 16
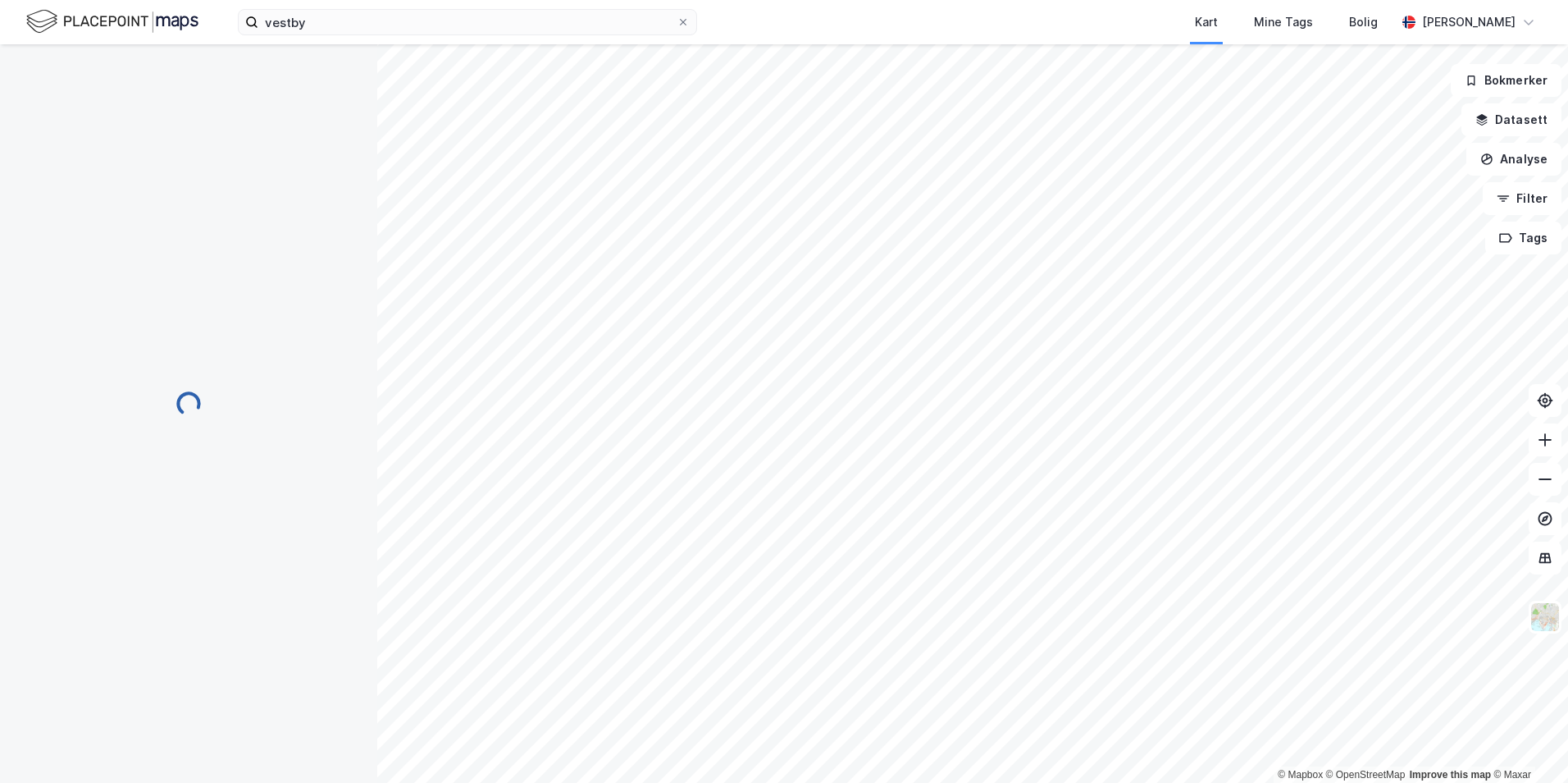
scroll to position [25, 0]
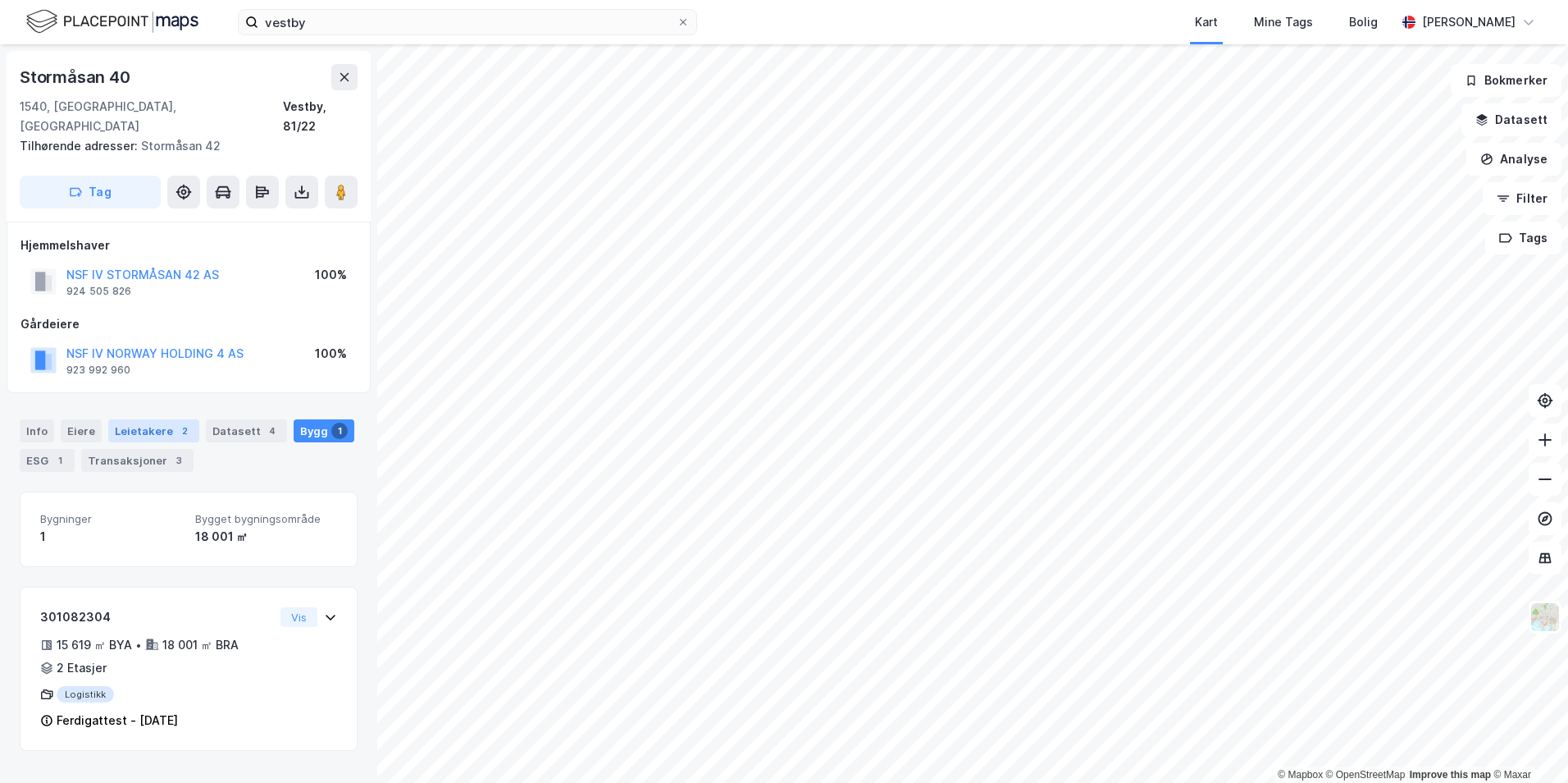
click at [163, 419] on div "Leietakere 2" at bounding box center [153, 430] width 91 height 23
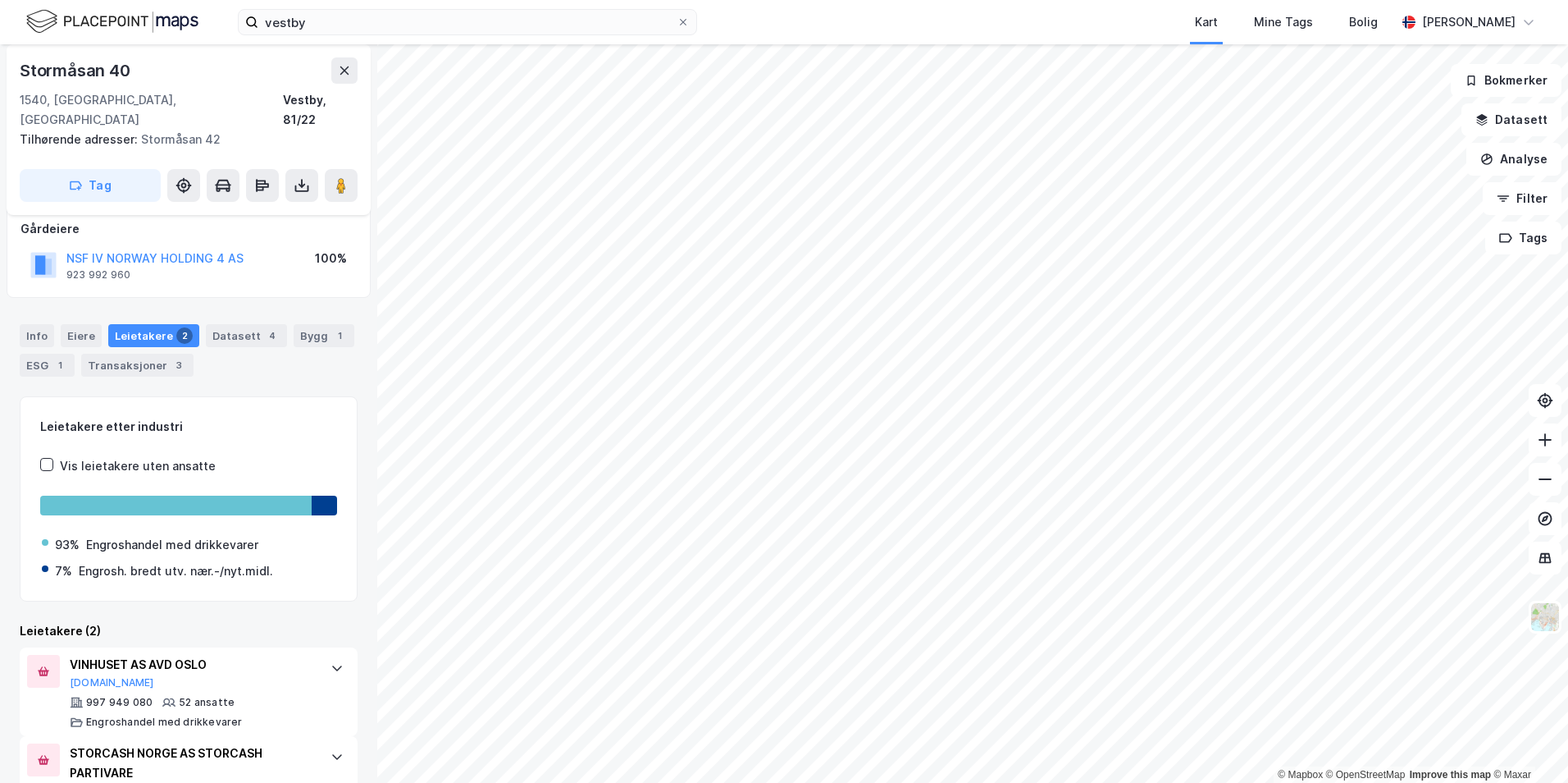
scroll to position [157, 0]
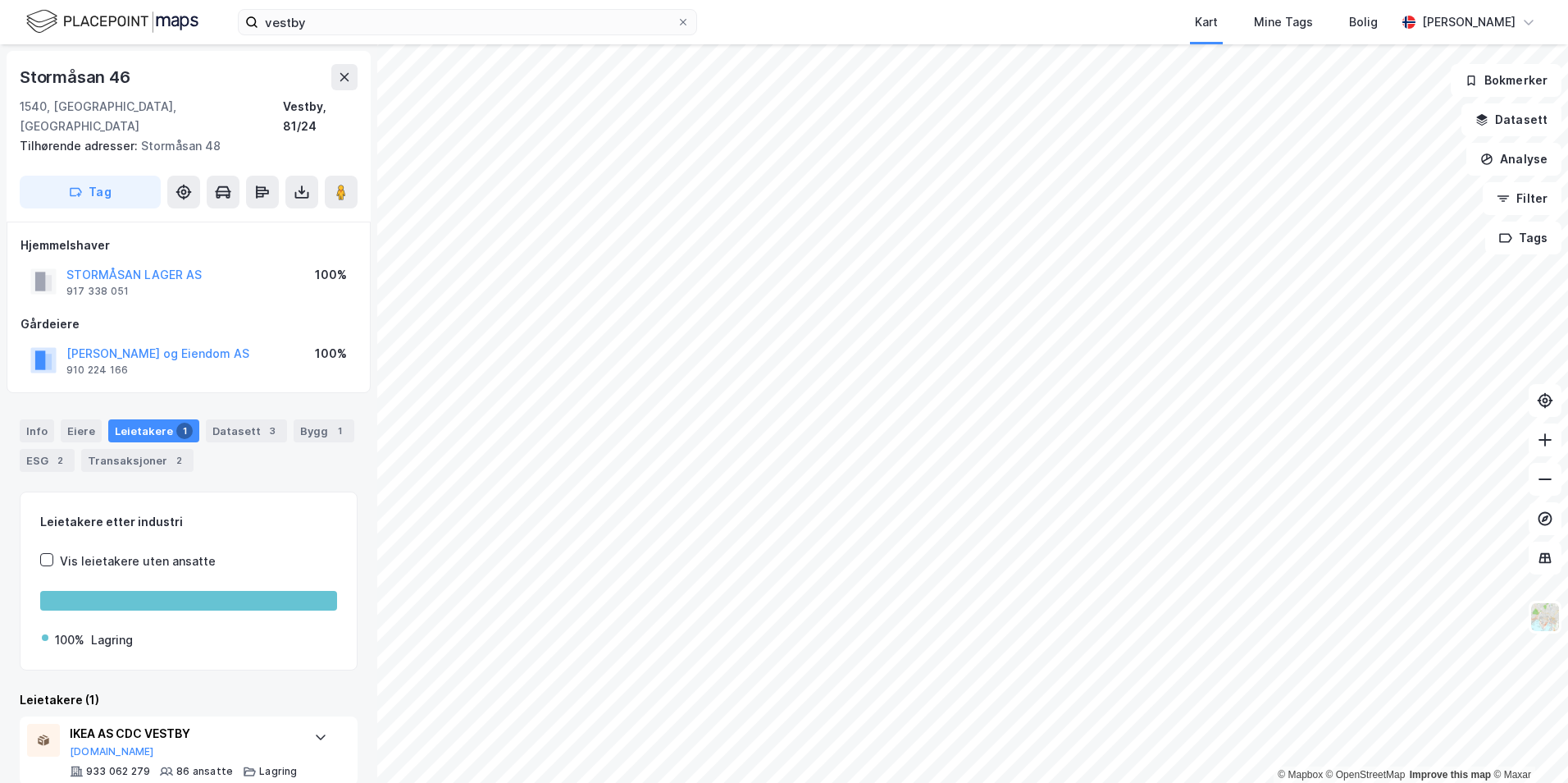
scroll to position [3, 0]
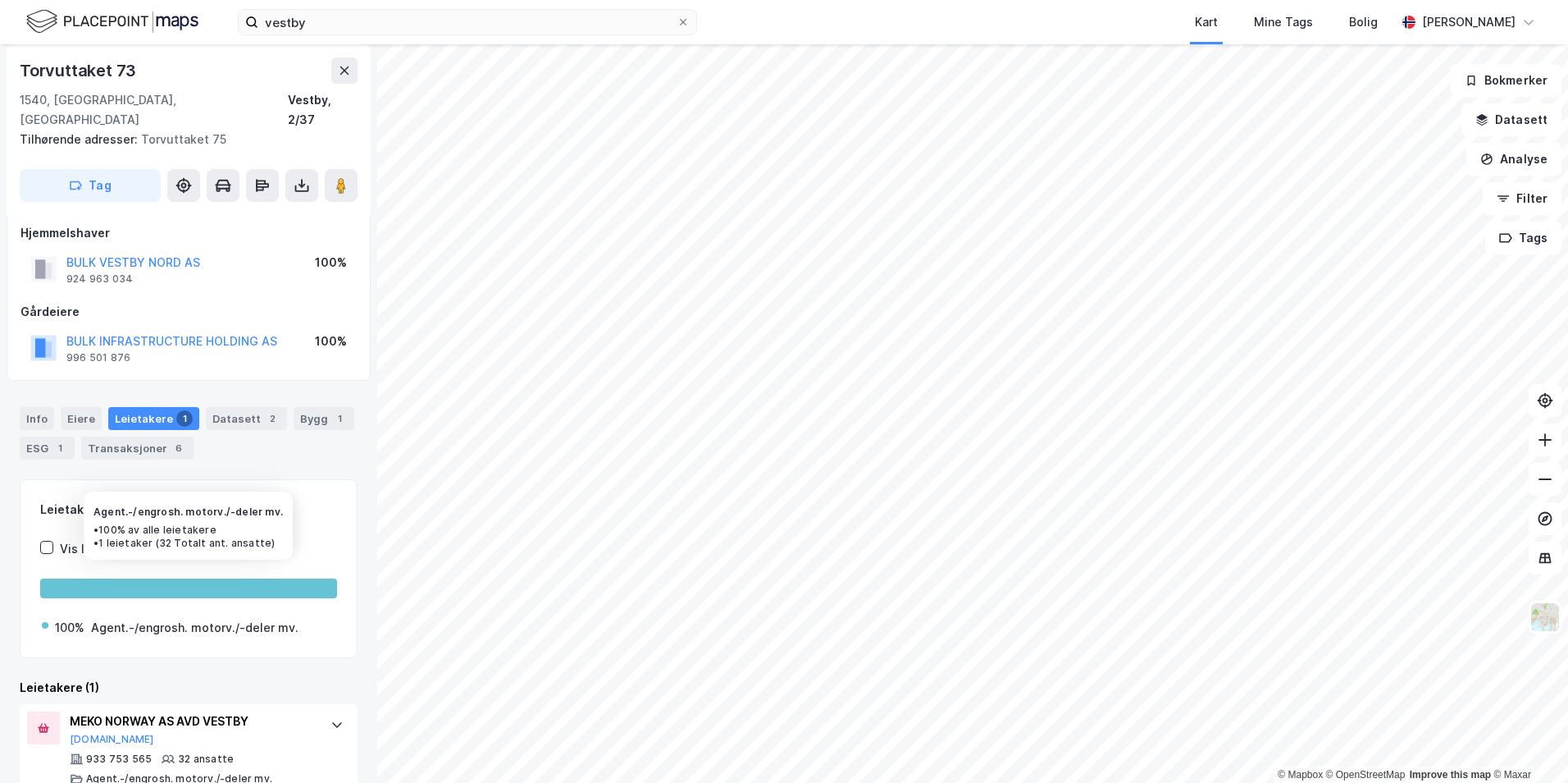
scroll to position [22, 0]
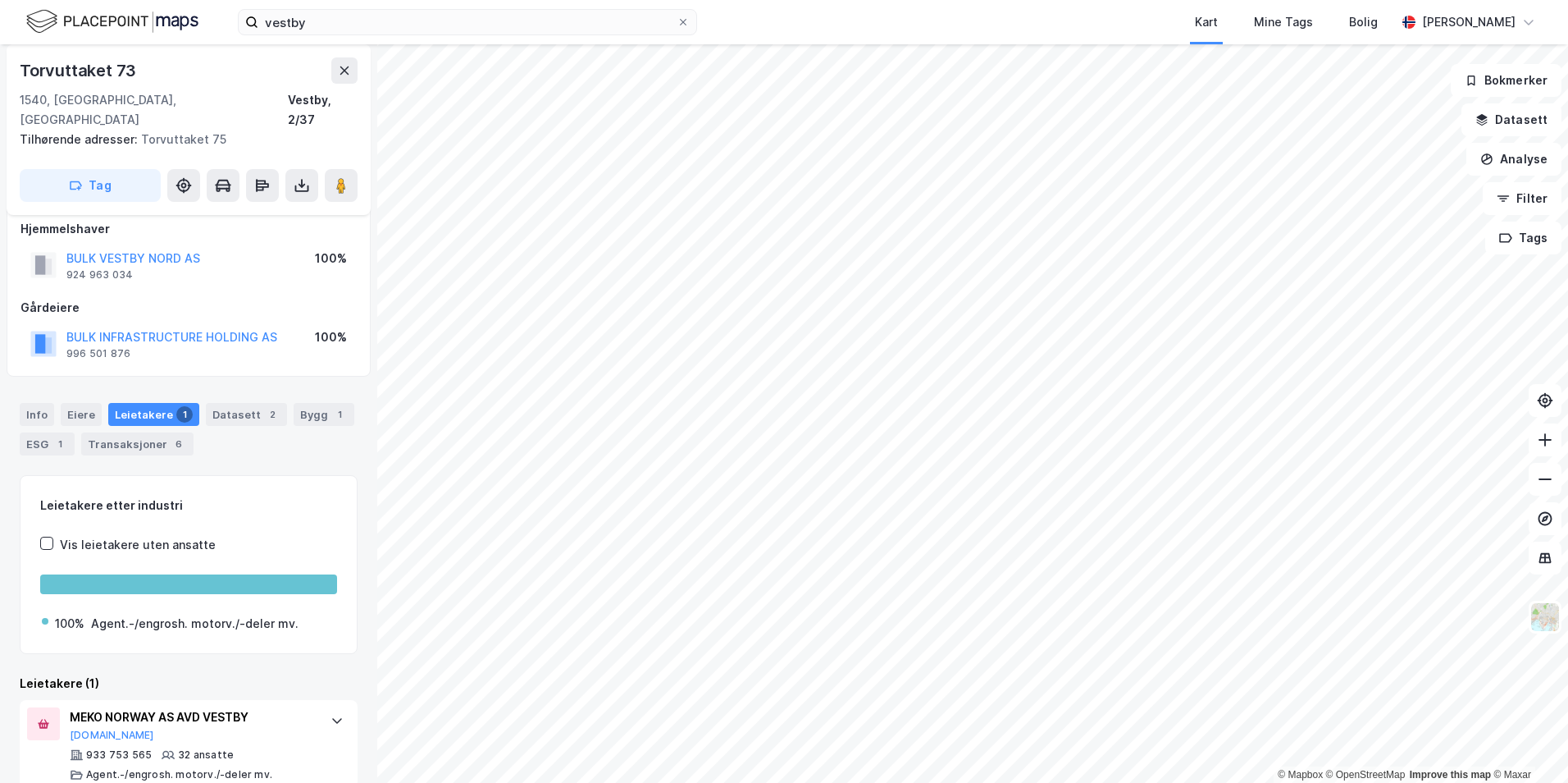
scroll to position [22, 0]
